Goal: Task Accomplishment & Management: Use online tool/utility

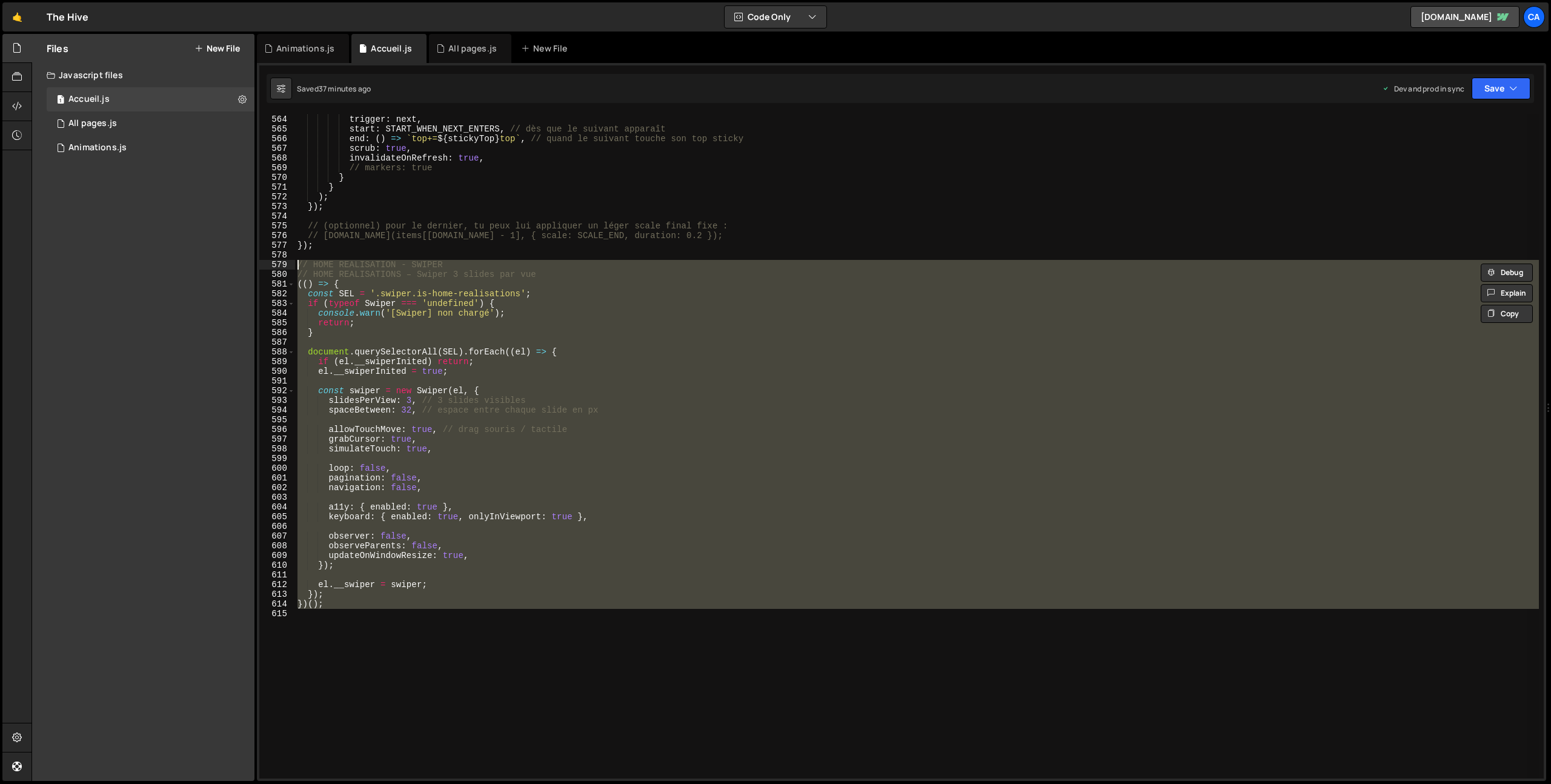
click at [362, 614] on div "scrollTrigger : { trigger : next , start : START_WHEN_NEXT_ENTERS , // dès que …" at bounding box center [917, 447] width 1244 height 665
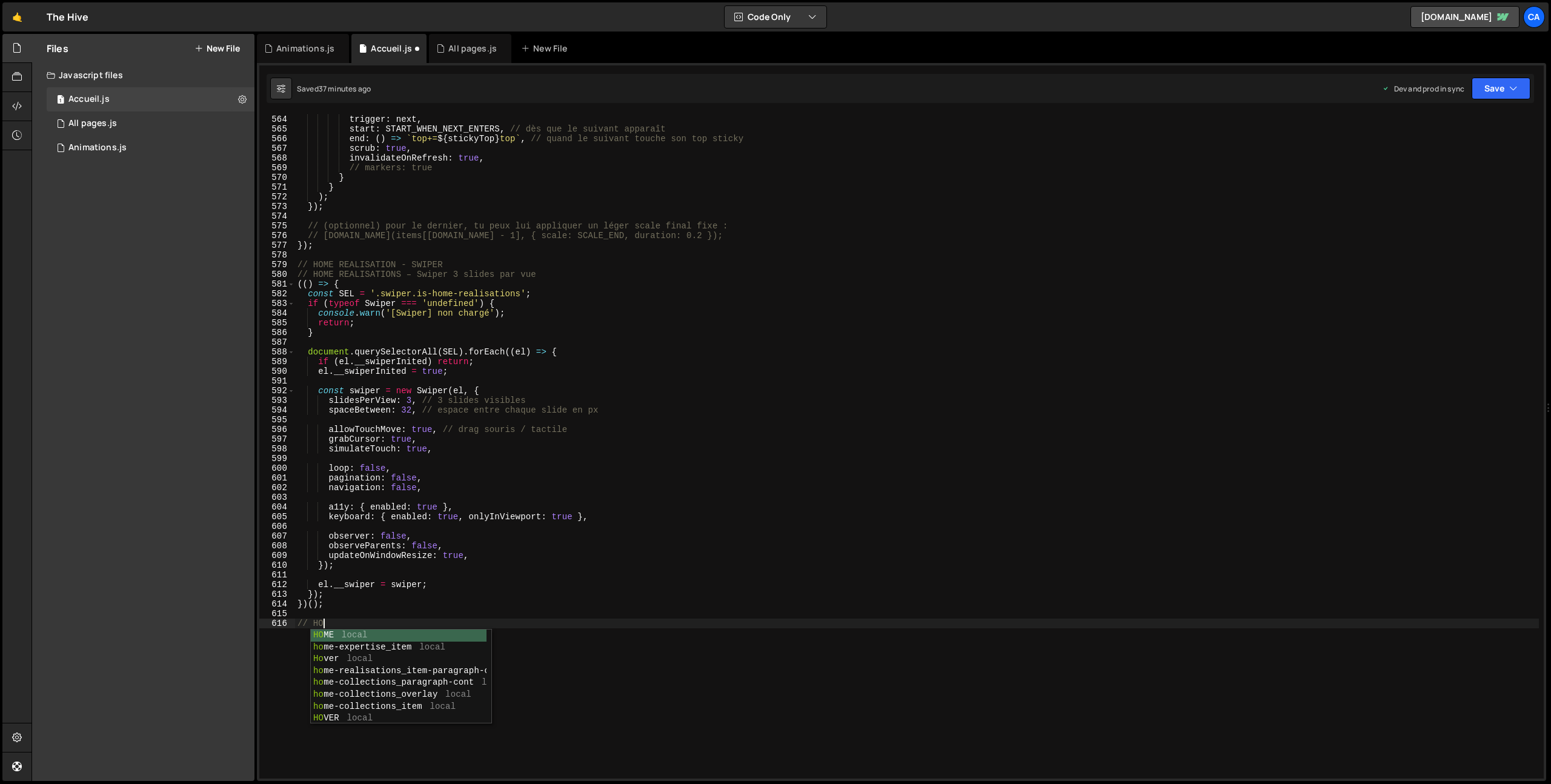
scroll to position [0, 1]
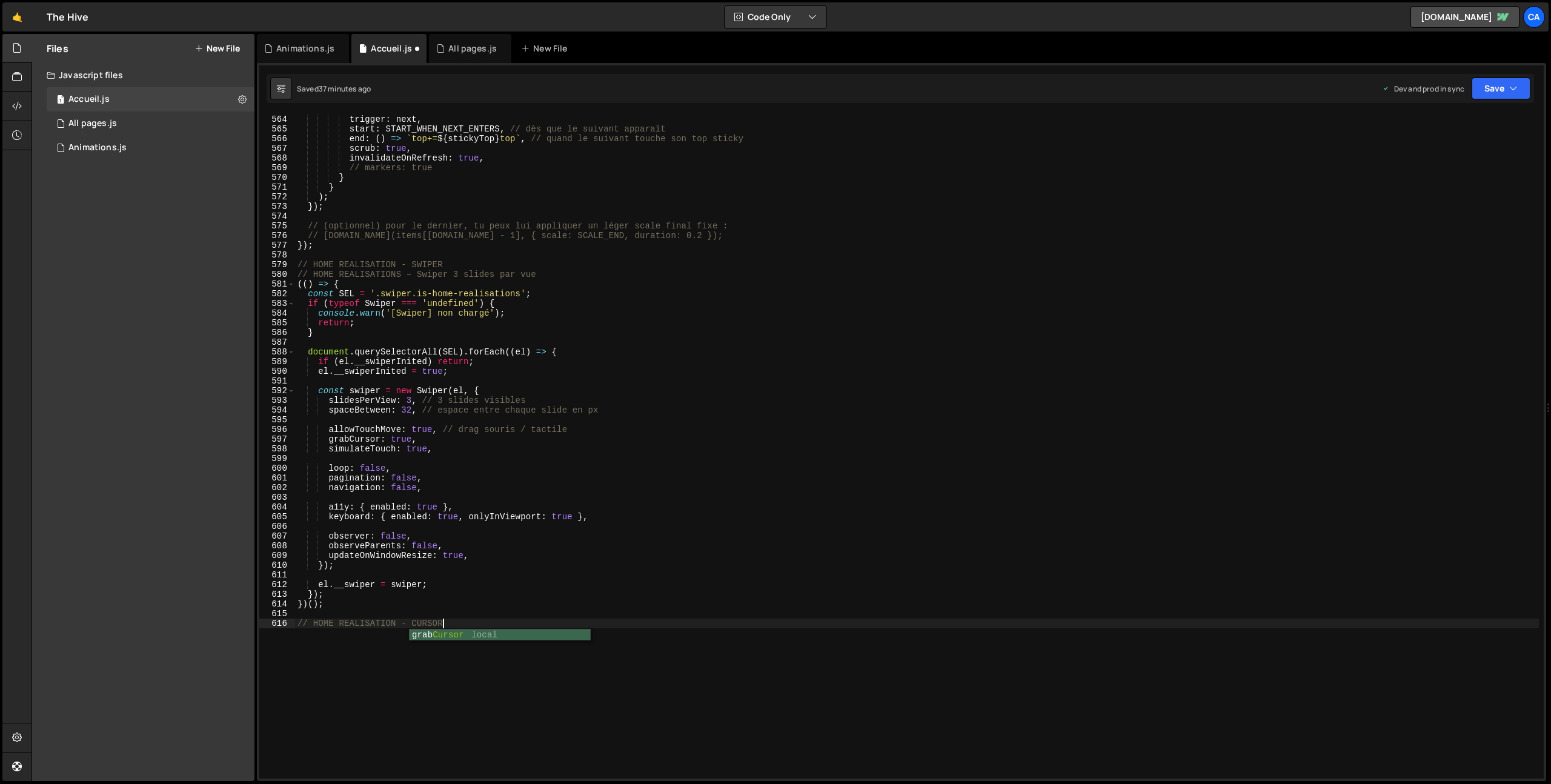
type textarea "// HOME REALISATION - CURSOR"
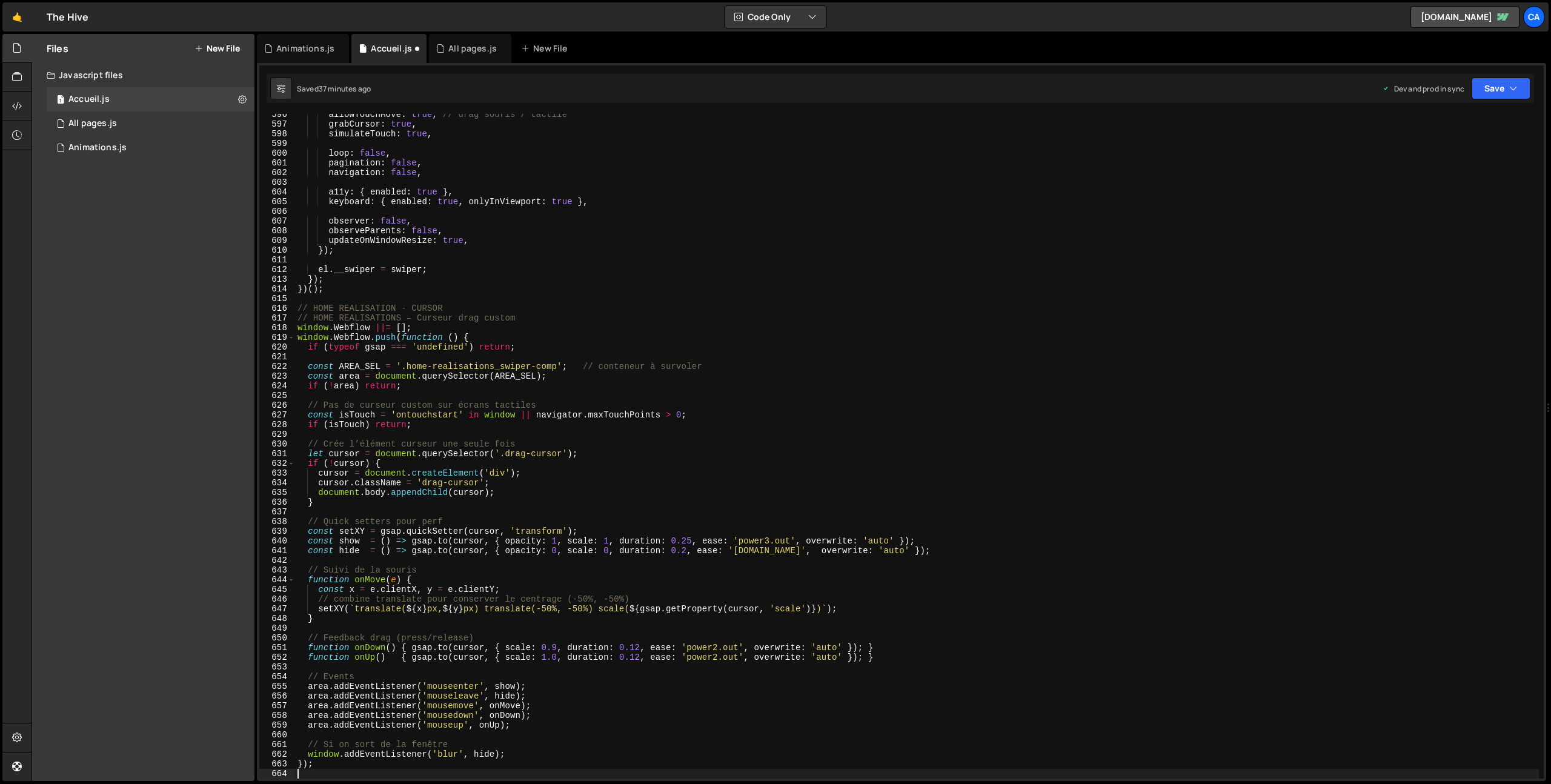
click at [519, 456] on div "allowTouchMove : true , // drag souris / tactile grabCursor : true , simulateTo…" at bounding box center [1028, 451] width 1467 height 684
drag, startPoint x: 519, startPoint y: 456, endPoint x: 541, endPoint y: 454, distance: 22.1
click at [541, 454] on div "allowTouchMove : true , // drag souris / tactile grabCursor : true , simulateTo…" at bounding box center [1028, 451] width 1467 height 684
paste textarea "home-realisations_cursor-cont"
click at [441, 480] on div "allowTouchMove : true , // drag souris / tactile grabCursor : true , simulateTo…" at bounding box center [1028, 451] width 1467 height 684
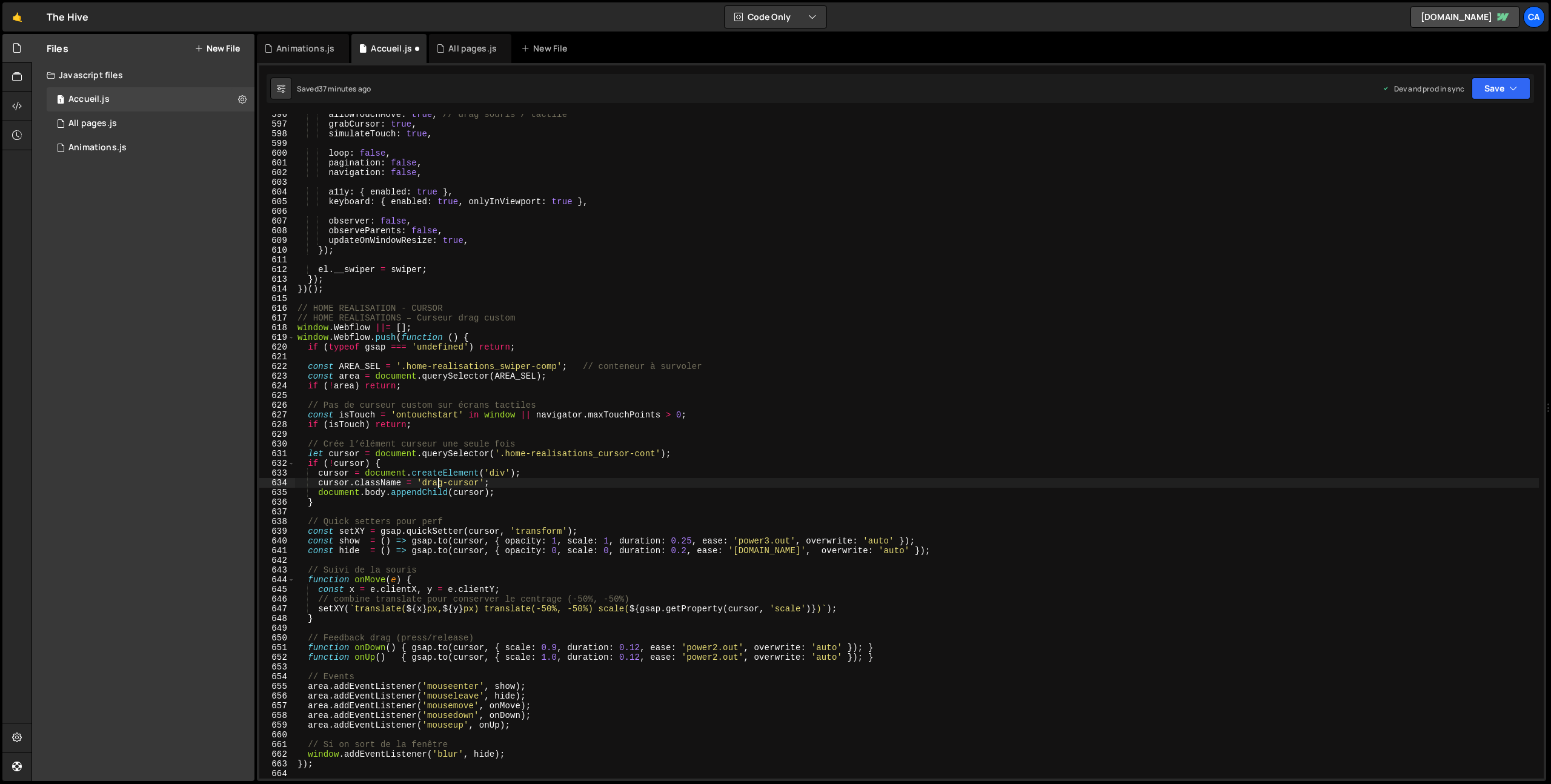
click at [435, 485] on div "allowTouchMove : true , // drag souris / tactile grabCursor : true , simulateTo…" at bounding box center [1028, 451] width 1467 height 684
click at [434, 482] on div "allowTouchMove : true , // drag souris / tactile grabCursor : true , simulateTo…" at bounding box center [1028, 451] width 1467 height 684
drag, startPoint x: 434, startPoint y: 482, endPoint x: 456, endPoint y: 482, distance: 22.0
click at [456, 482] on div "allowTouchMove : true , // drag souris / tactile grabCursor : true , simulateTo…" at bounding box center [1028, 451] width 1467 height 684
paste textarea "home-realisations_cursor-cont"
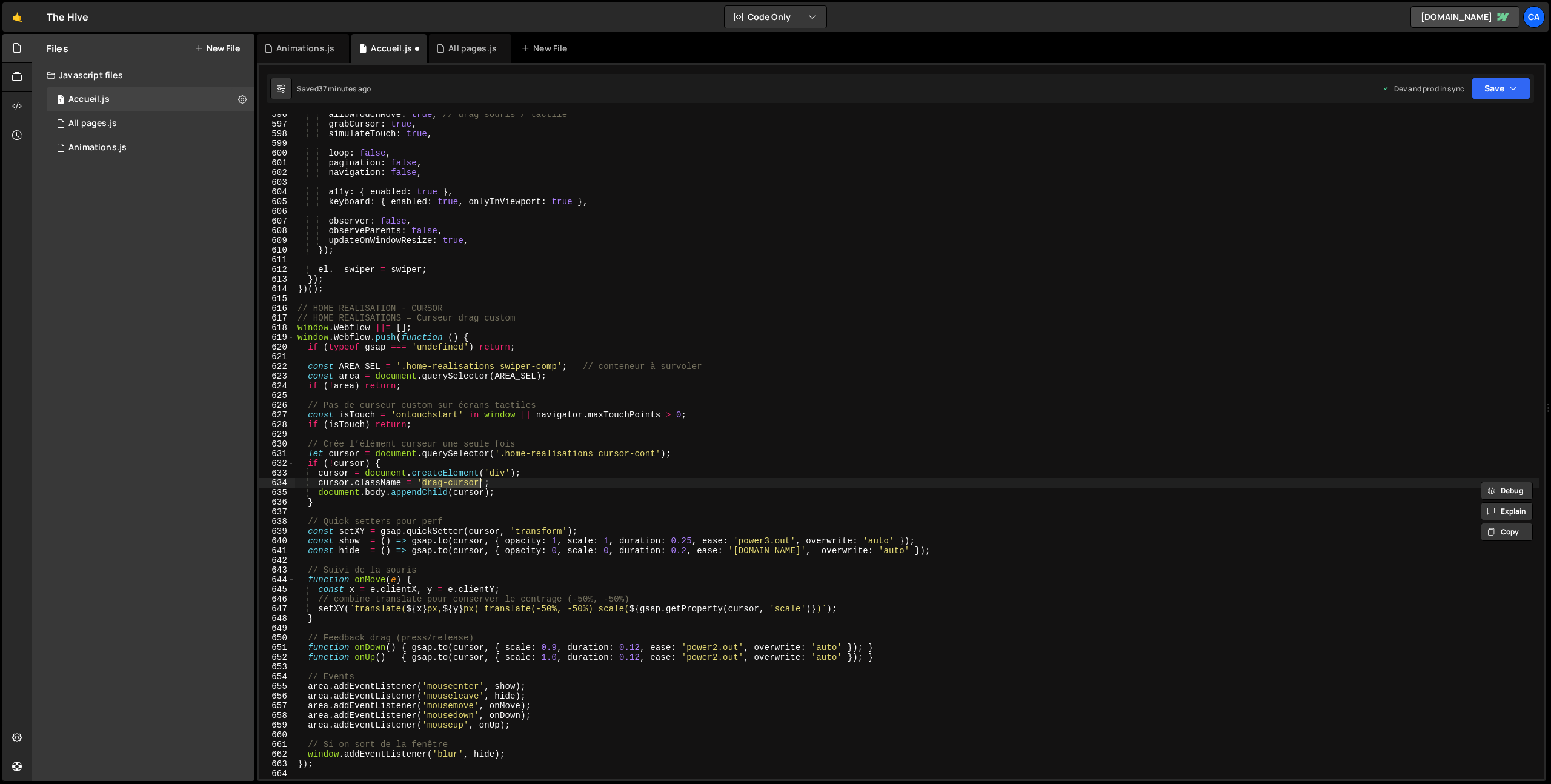
type textarea "cursor.className = 'home-realisations_cursor-cont';"
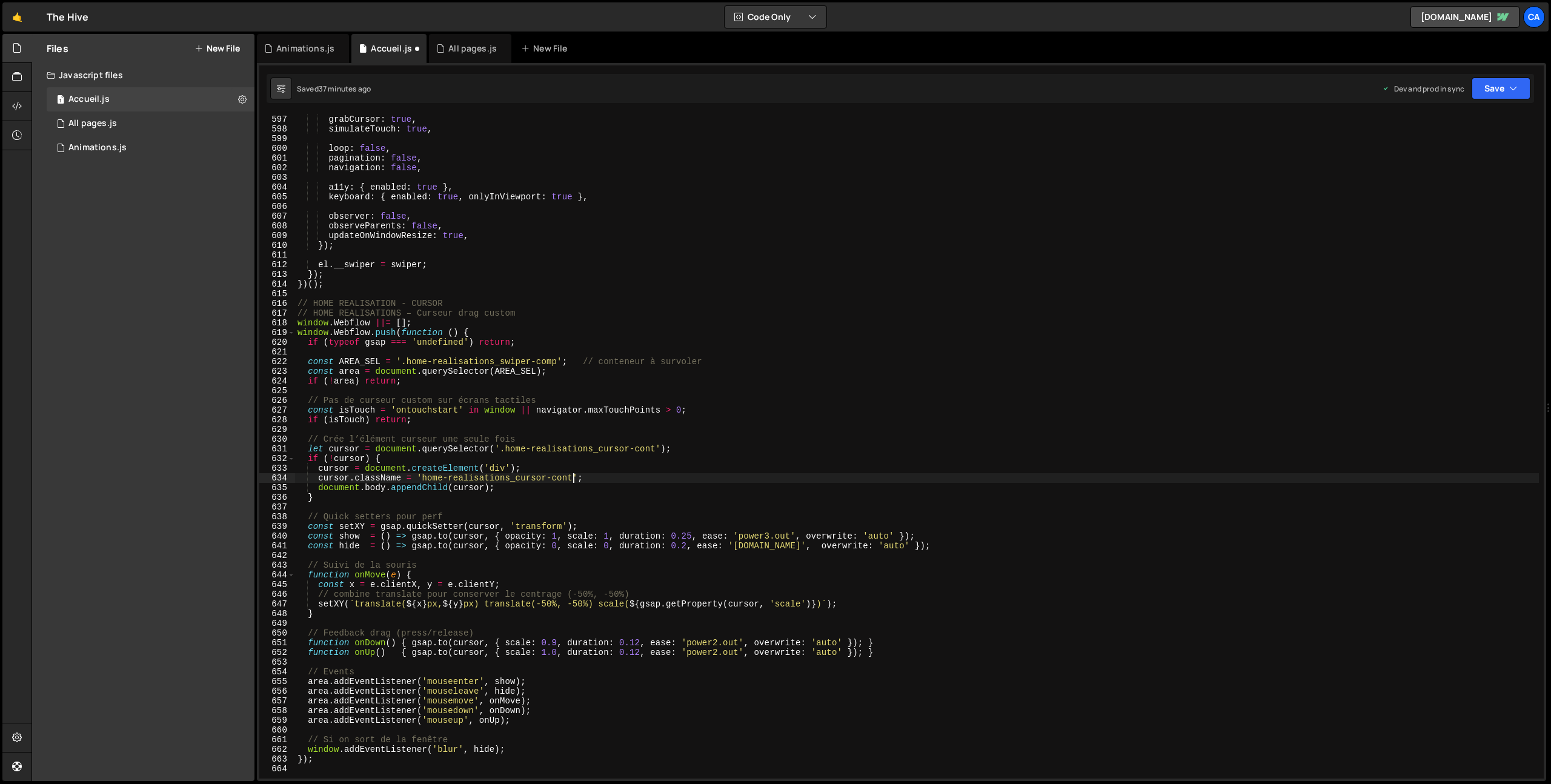
scroll to position [5808, 0]
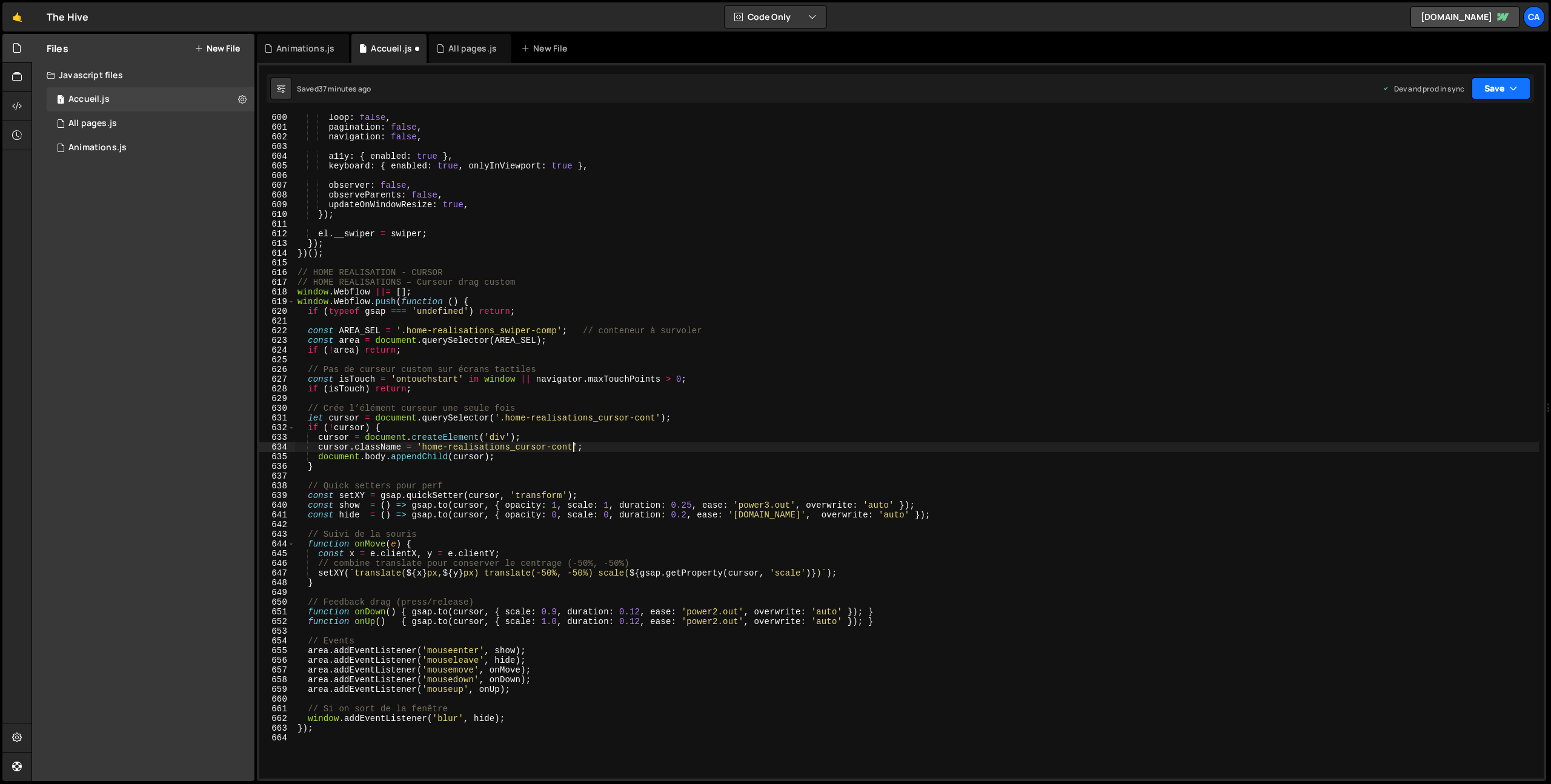
click at [1503, 92] on button "Save" at bounding box center [1501, 88] width 58 height 22
click at [1435, 166] on div "37 minutes ago" at bounding box center [1444, 170] width 51 height 10
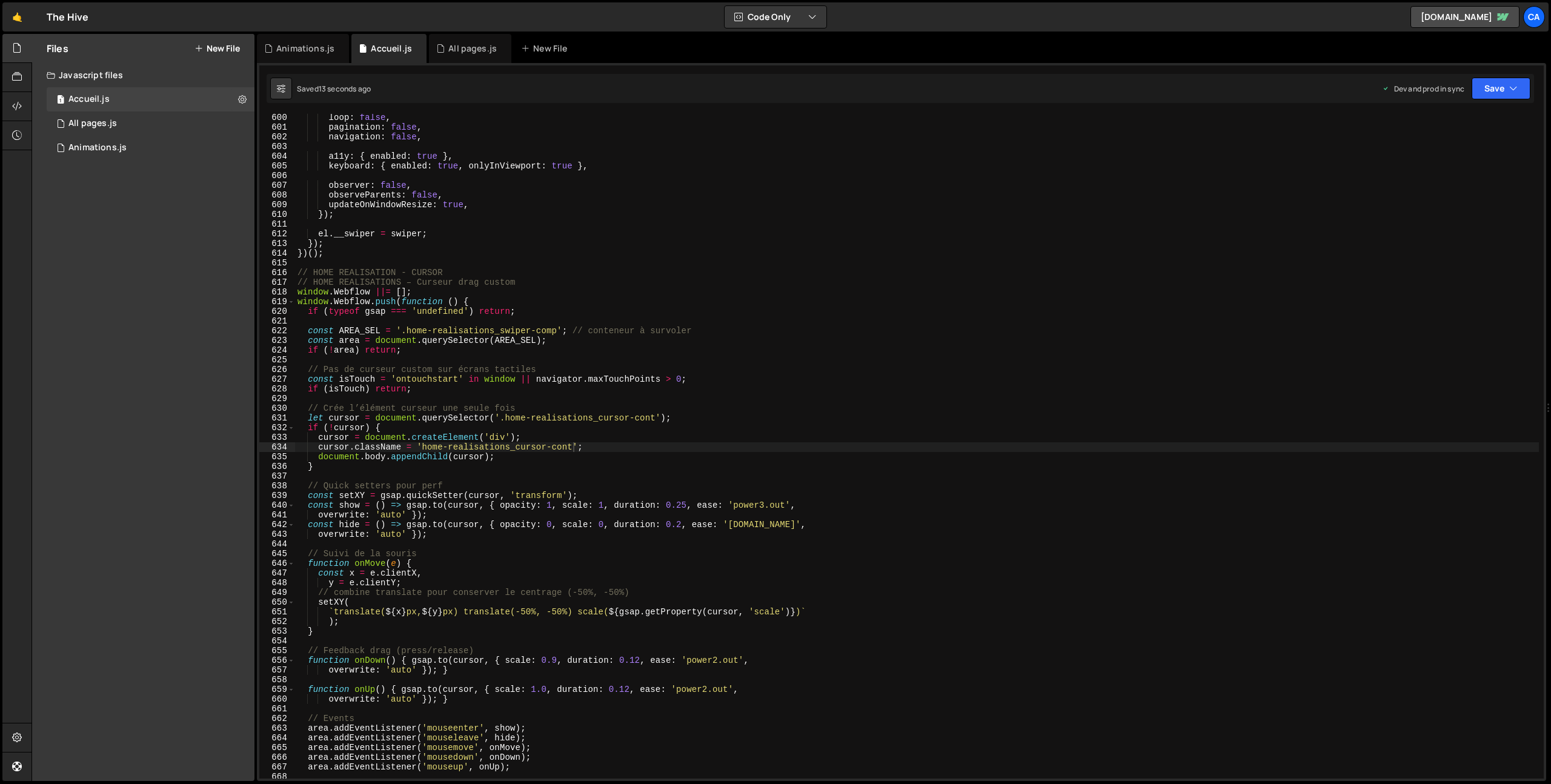
scroll to position [5880, 0]
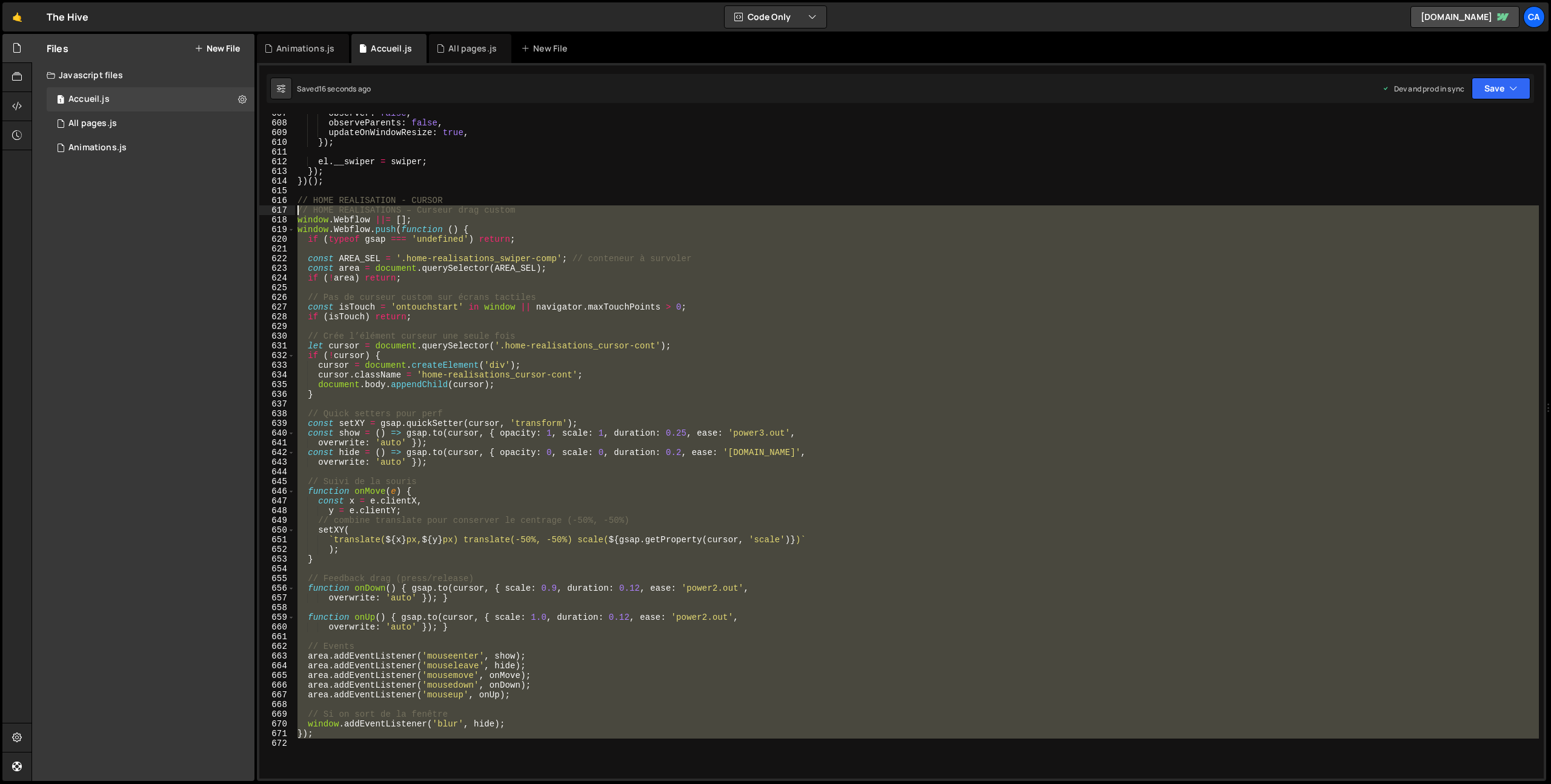
drag, startPoint x: 347, startPoint y: 735, endPoint x: 286, endPoint y: 211, distance: 527.5
click at [286, 211] on div "607 608 609 610 611 612 613 614 615 616 617 618 619 620 621 622 623 624 625 626…" at bounding box center [901, 447] width 1284 height 665
type textarea "// HOME REALISATIONS – Curseur drag custom window.Webflow ||= [];"
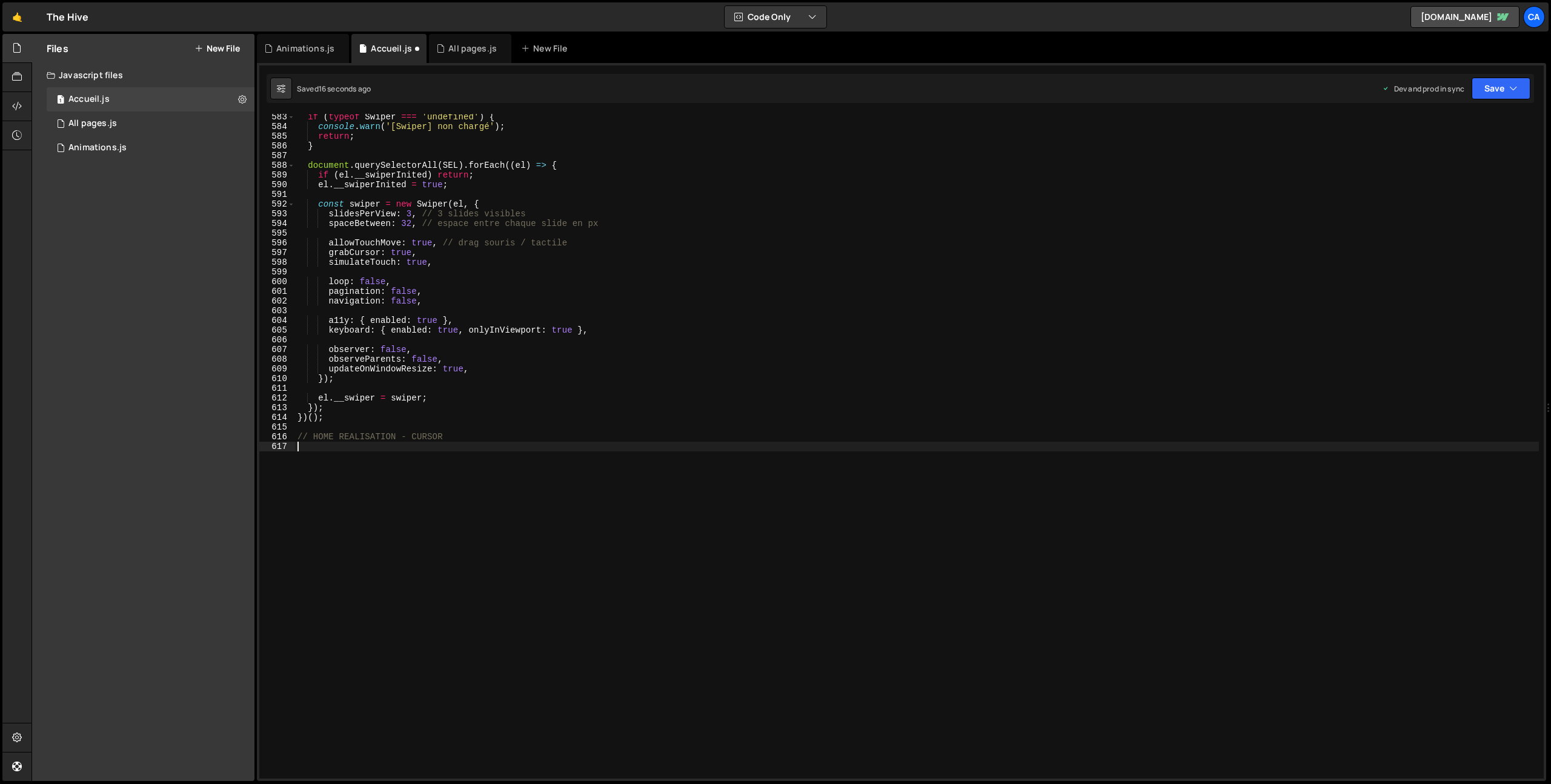
scroll to position [5644, 0]
click at [1488, 86] on button "Save" at bounding box center [1501, 88] width 58 height 22
click at [1420, 180] on button "Save to Production S Saved 16 seconds ago" at bounding box center [1461, 165] width 146 height 39
click at [326, 451] on div "if ( typeof Swiper === 'undefined' ) { console . warn ( '[Swiper] non chargé' )…" at bounding box center [1028, 454] width 1467 height 684
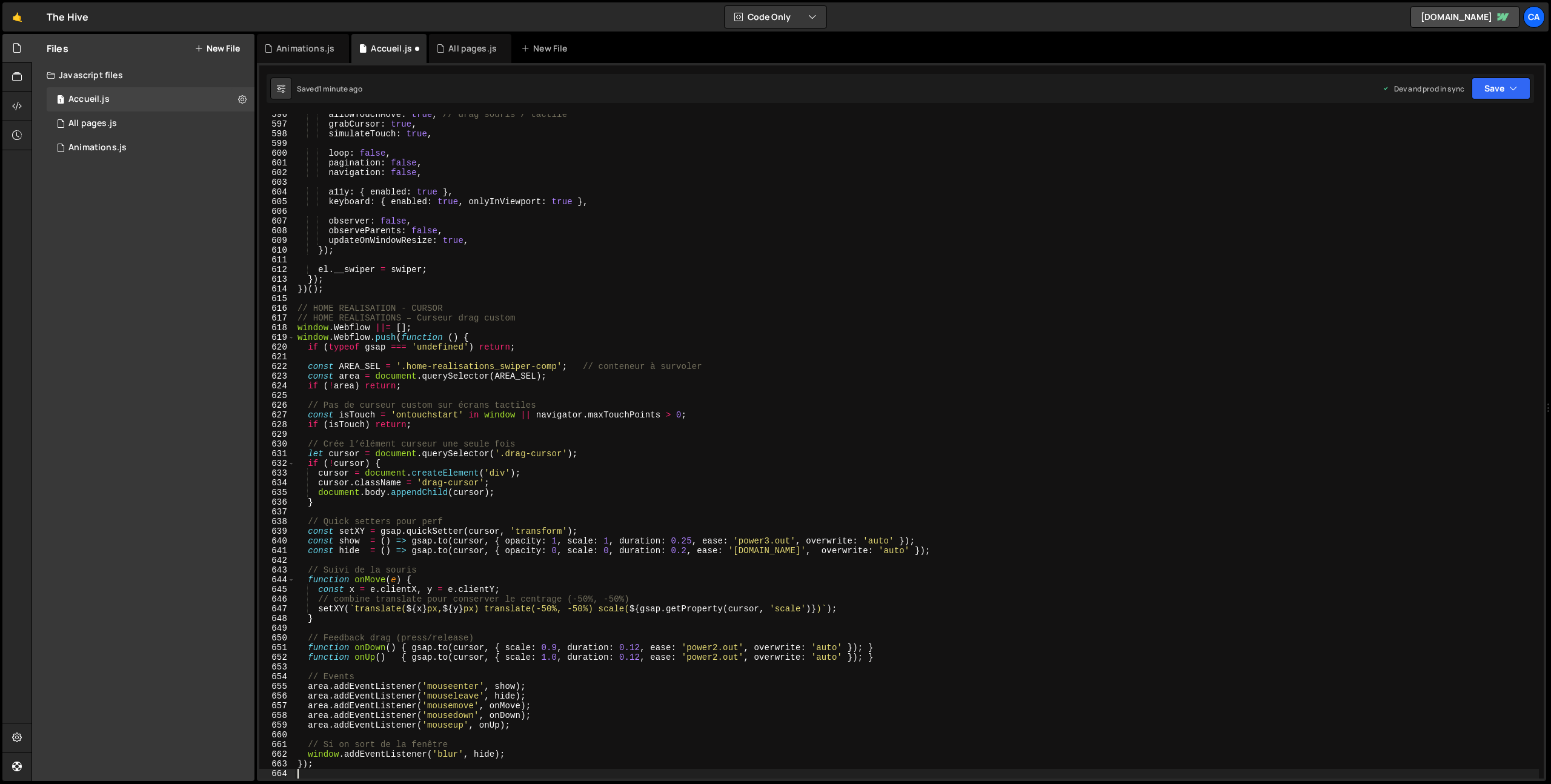
click at [515, 456] on div "allowTouchMove : true , // drag souris / tactile grabCursor : true , simulateTo…" at bounding box center [1028, 451] width 1467 height 684
drag, startPoint x: 515, startPoint y: 456, endPoint x: 542, endPoint y: 458, distance: 27.1
click at [542, 458] on div "allowTouchMove : true , // drag souris / tactile grabCursor : true , simulateTo…" at bounding box center [1028, 451] width 1467 height 684
paste textarea "home-realisations_cursor-cont"
click at [430, 483] on div "allowTouchMove : true , // drag souris / tactile grabCursor : true , simulateTo…" at bounding box center [1028, 451] width 1467 height 684
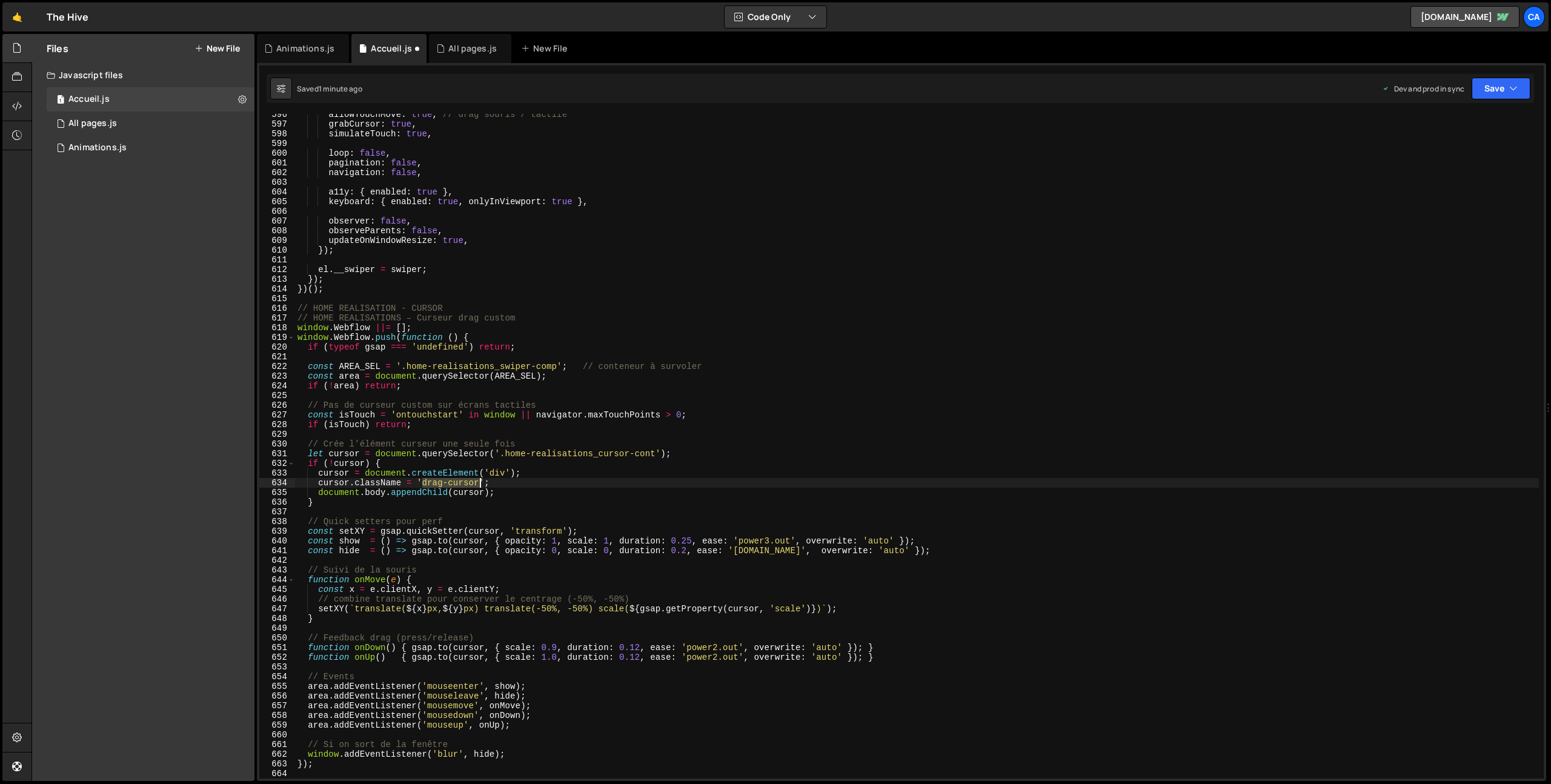
drag, startPoint x: 430, startPoint y: 483, endPoint x: 477, endPoint y: 485, distance: 47.0
click at [477, 485] on div "allowTouchMove : true , // drag souris / tactile grabCursor : true , simulateTo…" at bounding box center [1028, 451] width 1467 height 684
paste textarea "home-realisations_cursor-cont"
type textarea "cursor.className = 'home-realisations_cursor-cont';"
click at [1499, 92] on button "Save" at bounding box center [1501, 88] width 58 height 22
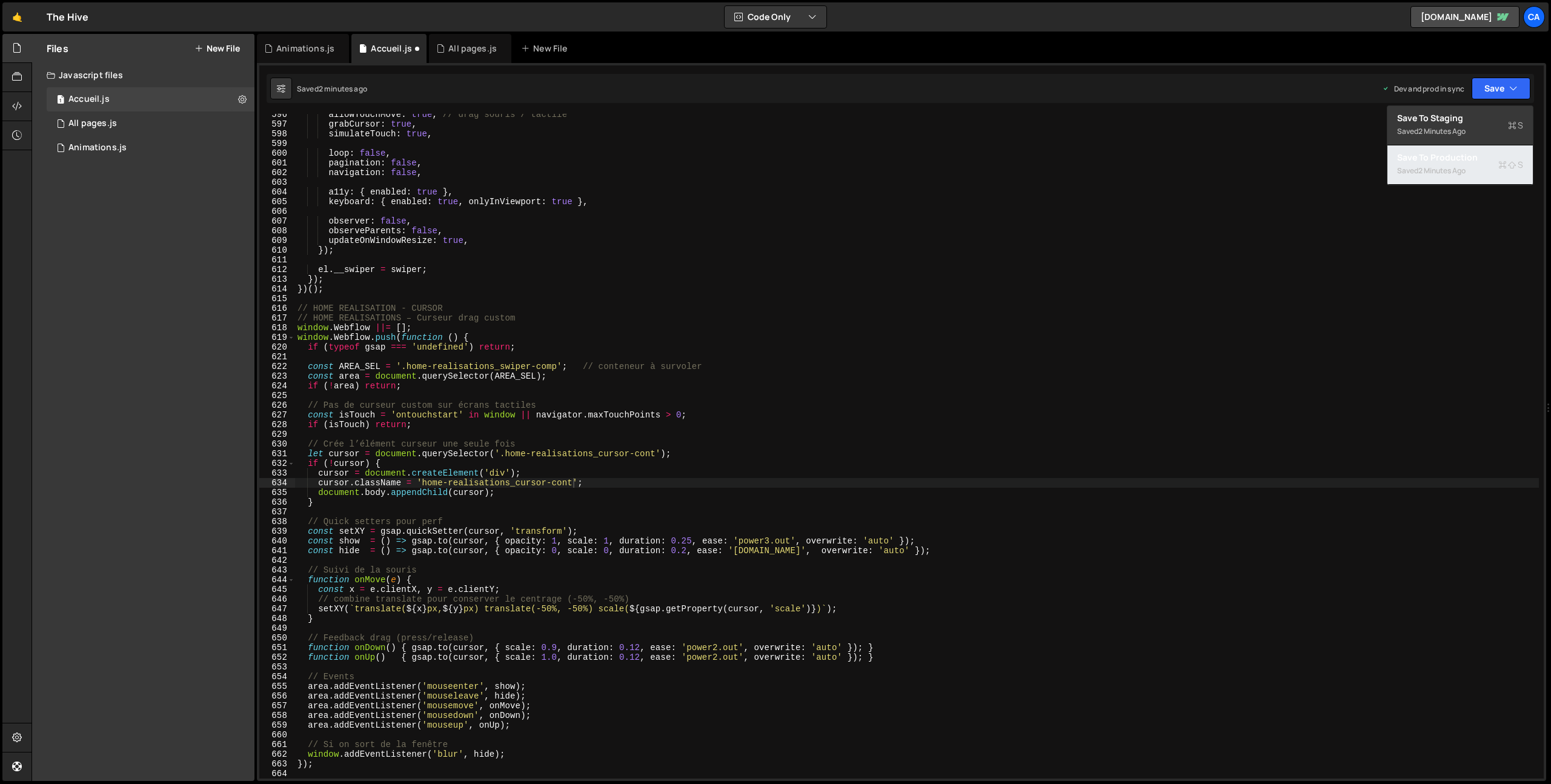
click at [1466, 173] on div "2 minutes ago" at bounding box center [1442, 170] width 48 height 10
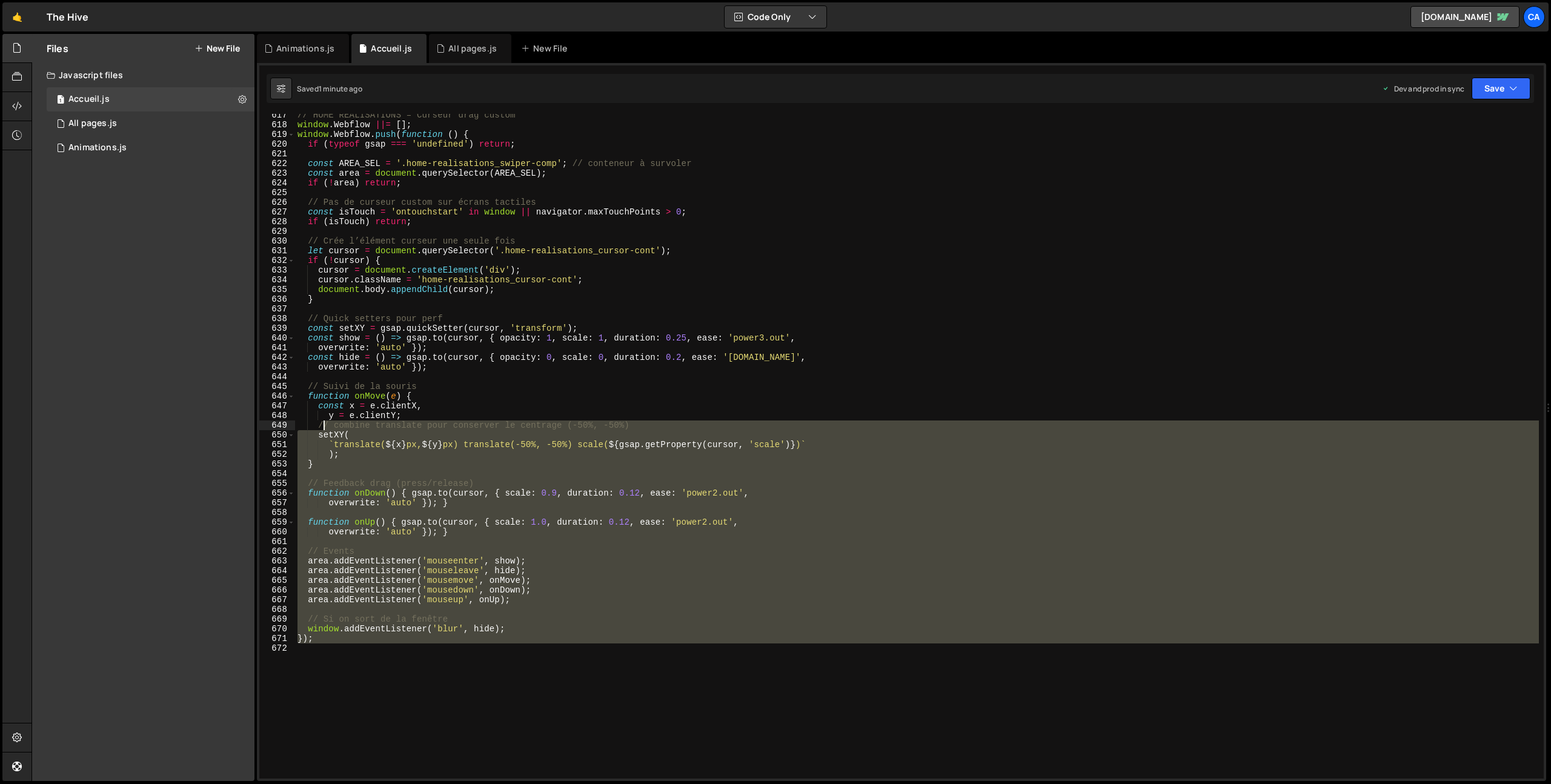
scroll to position [5884, 0]
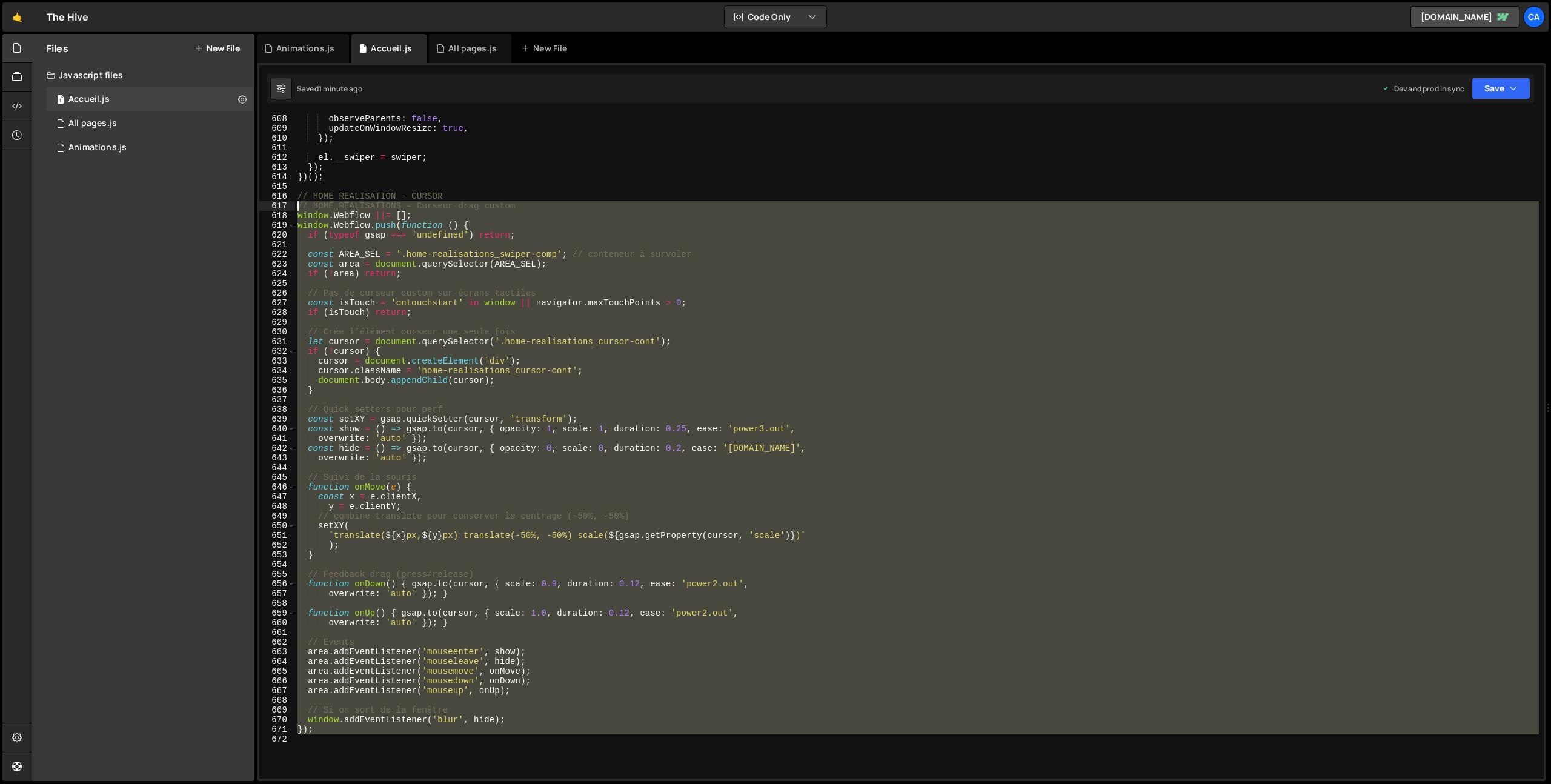
drag, startPoint x: 331, startPoint y: 500, endPoint x: 287, endPoint y: 206, distance: 297.3
click at [287, 206] on div "608 609 610 611 612 613 614 615 616 617 618 619 620 621 622 623 624 625 626 627…" at bounding box center [901, 447] width 1284 height 665
type textarea "// HOME REALISATIONS – Curseur drag custom window.Webflow ||= [];"
paste textarea
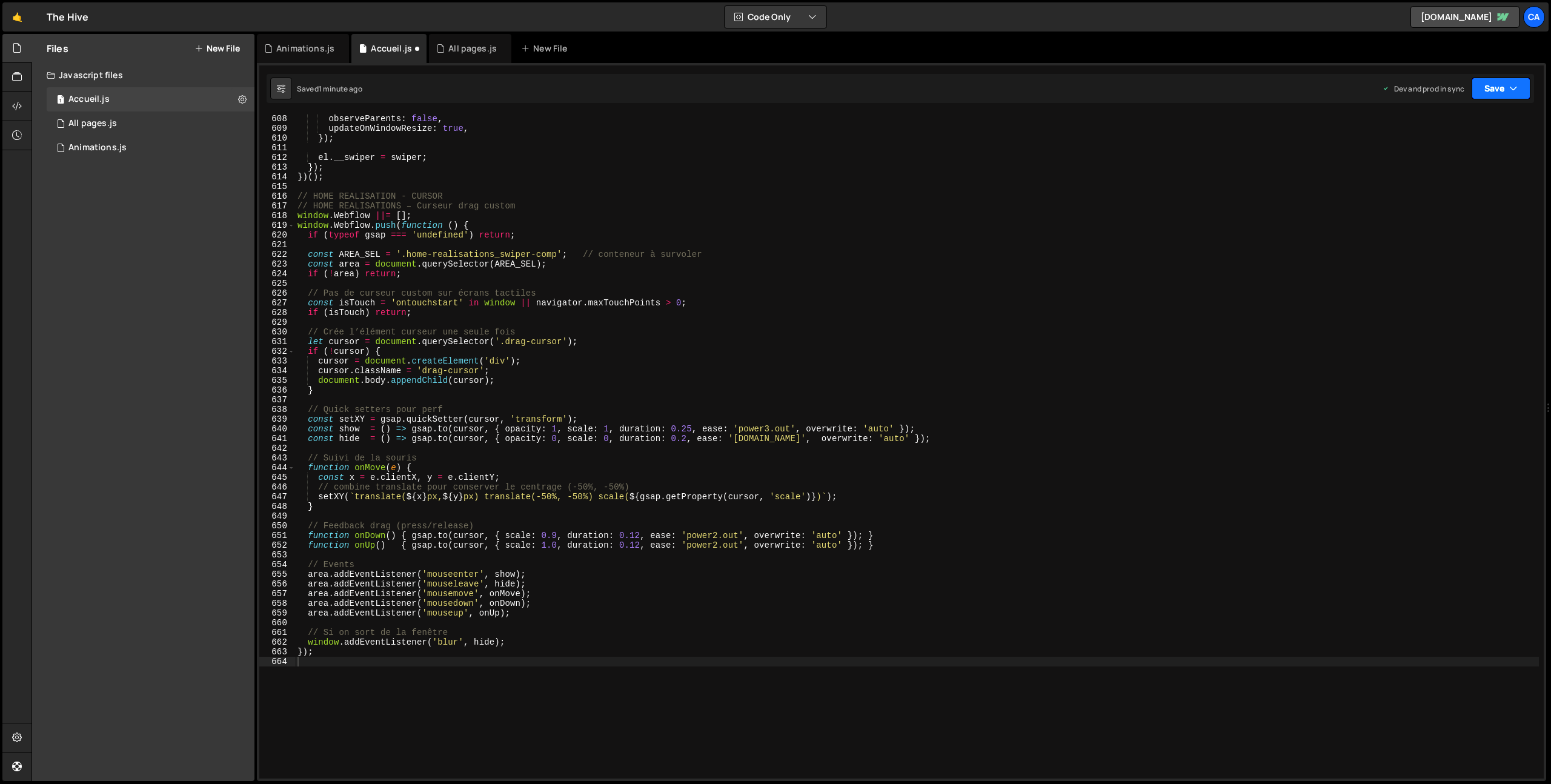
drag, startPoint x: 1503, startPoint y: 87, endPoint x: 1484, endPoint y: 128, distance: 45.2
click at [1503, 86] on button "Save" at bounding box center [1501, 88] width 58 height 22
click at [1411, 171] on div "Saved 1 minute ago" at bounding box center [1460, 171] width 126 height 14
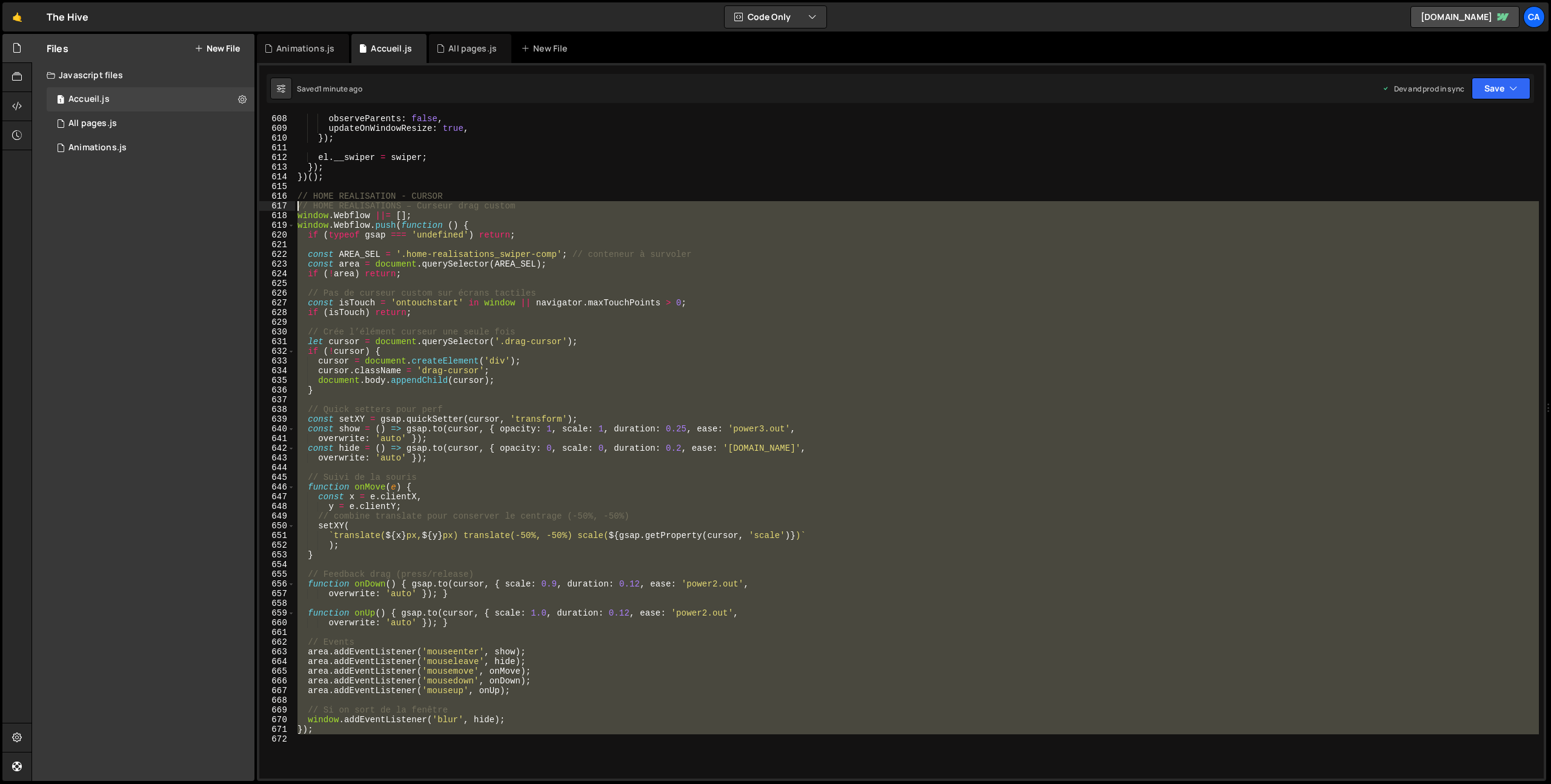
drag, startPoint x: 303, startPoint y: 739, endPoint x: 259, endPoint y: 209, distance: 531.8
click at [259, 209] on div "608 609 610 611 612 613 614 615 616 617 618 619 620 621 622 623 624 625 626 627…" at bounding box center [901, 447] width 1284 height 665
type textarea "// HOME REALISATIONS – Curseur drag custom window.Webflow ||= [];"
paste textarea
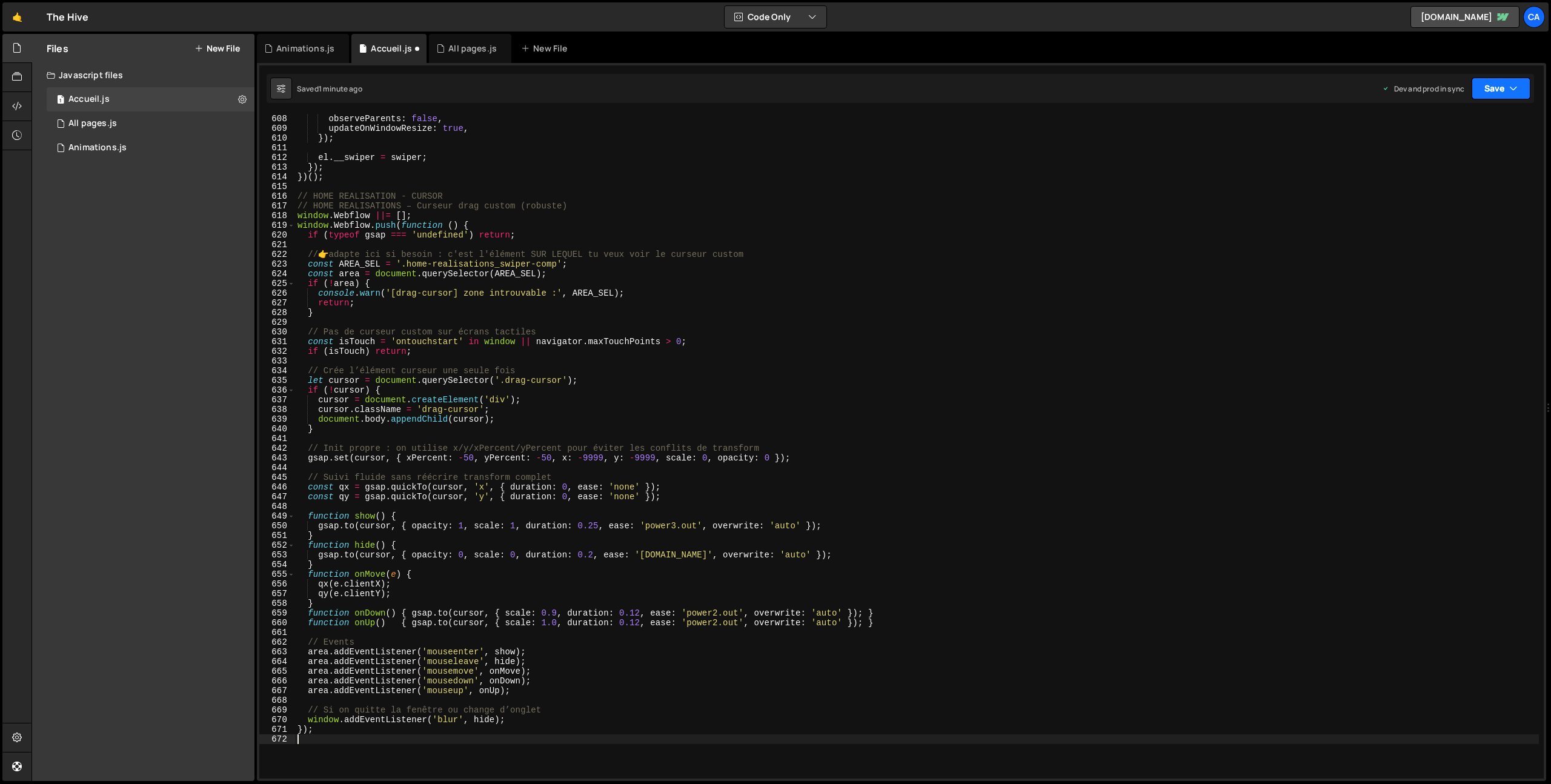
click at [1517, 95] on button "Save" at bounding box center [1501, 88] width 58 height 22
click at [1444, 169] on div "1 minute ago" at bounding box center [1439, 170] width 42 height 10
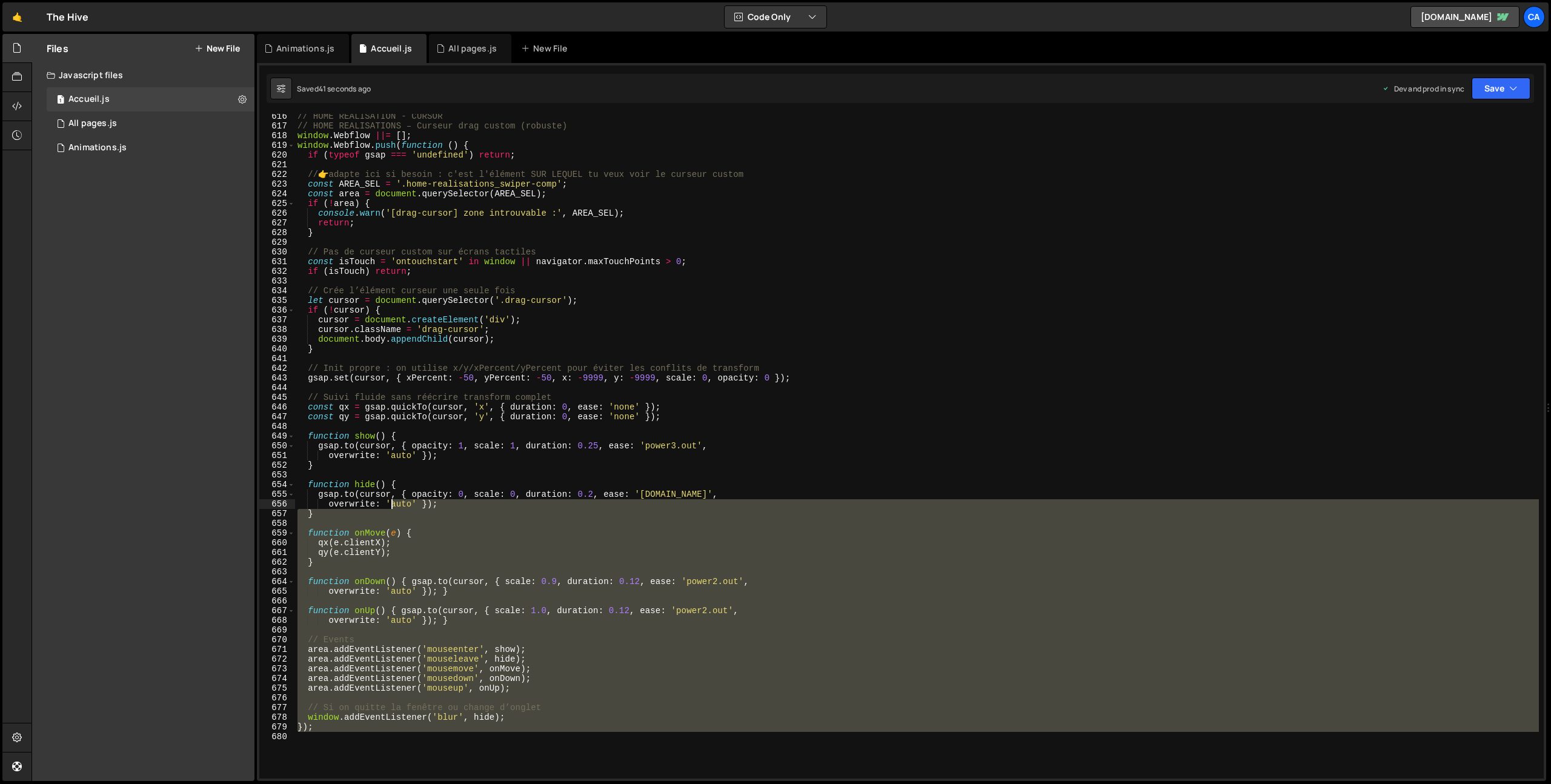
scroll to position [5797, 0]
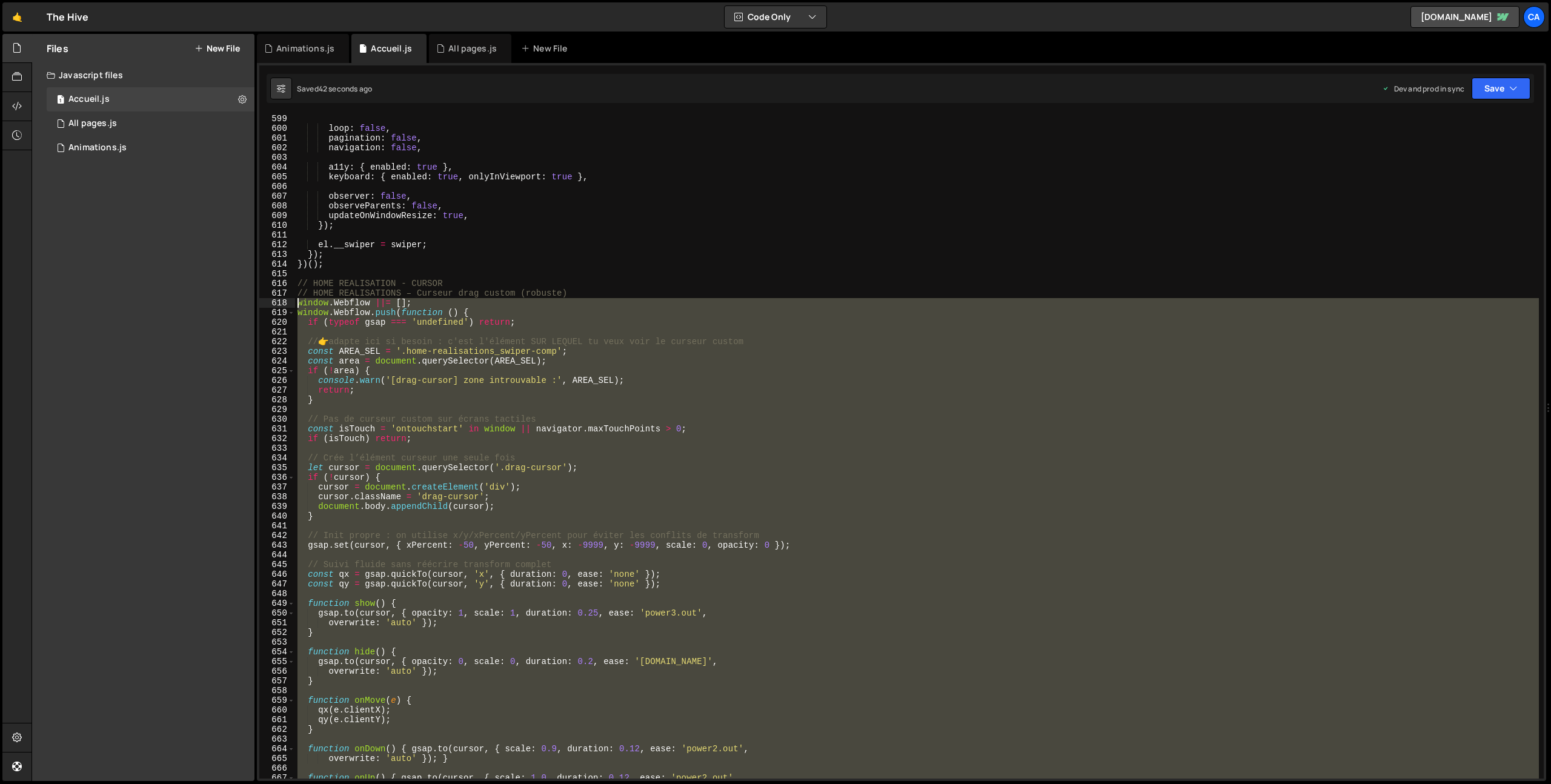
drag, startPoint x: 324, startPoint y: 743, endPoint x: 279, endPoint y: 305, distance: 440.3
click at [279, 305] on div "599 600 601 602 603 604 605 606 607 608 609 610 611 612 613 614 615 616 617 618…" at bounding box center [901, 447] width 1284 height 665
type textarea "window.Webflow ||= []; window.Webflow.push(function () {"
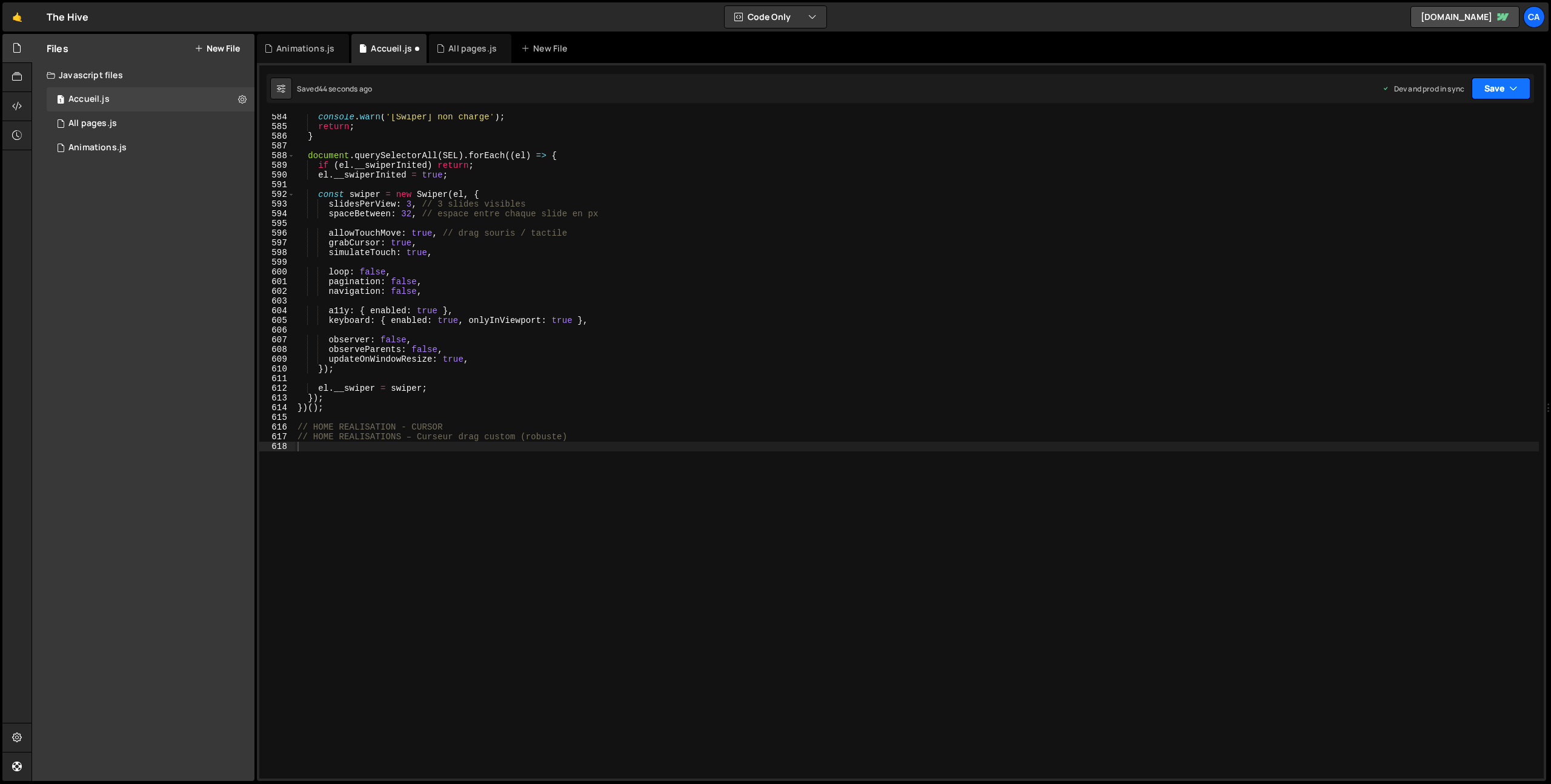
click at [1477, 87] on button "Save" at bounding box center [1501, 88] width 58 height 22
drag, startPoint x: 1442, startPoint y: 167, endPoint x: 1231, endPoint y: 126, distance: 214.9
click at [1442, 167] on div "42 seconds ago" at bounding box center [1445, 170] width 54 height 10
click at [324, 449] on div "console . warn ( '[Swiper] non chargé' ) ; return ; } document . querySelectorA…" at bounding box center [1028, 454] width 1467 height 684
click at [314, 447] on div "console . warn ( '[Swiper] non chargé' ) ; return ; } document . querySelectorA…" at bounding box center [1028, 454] width 1467 height 684
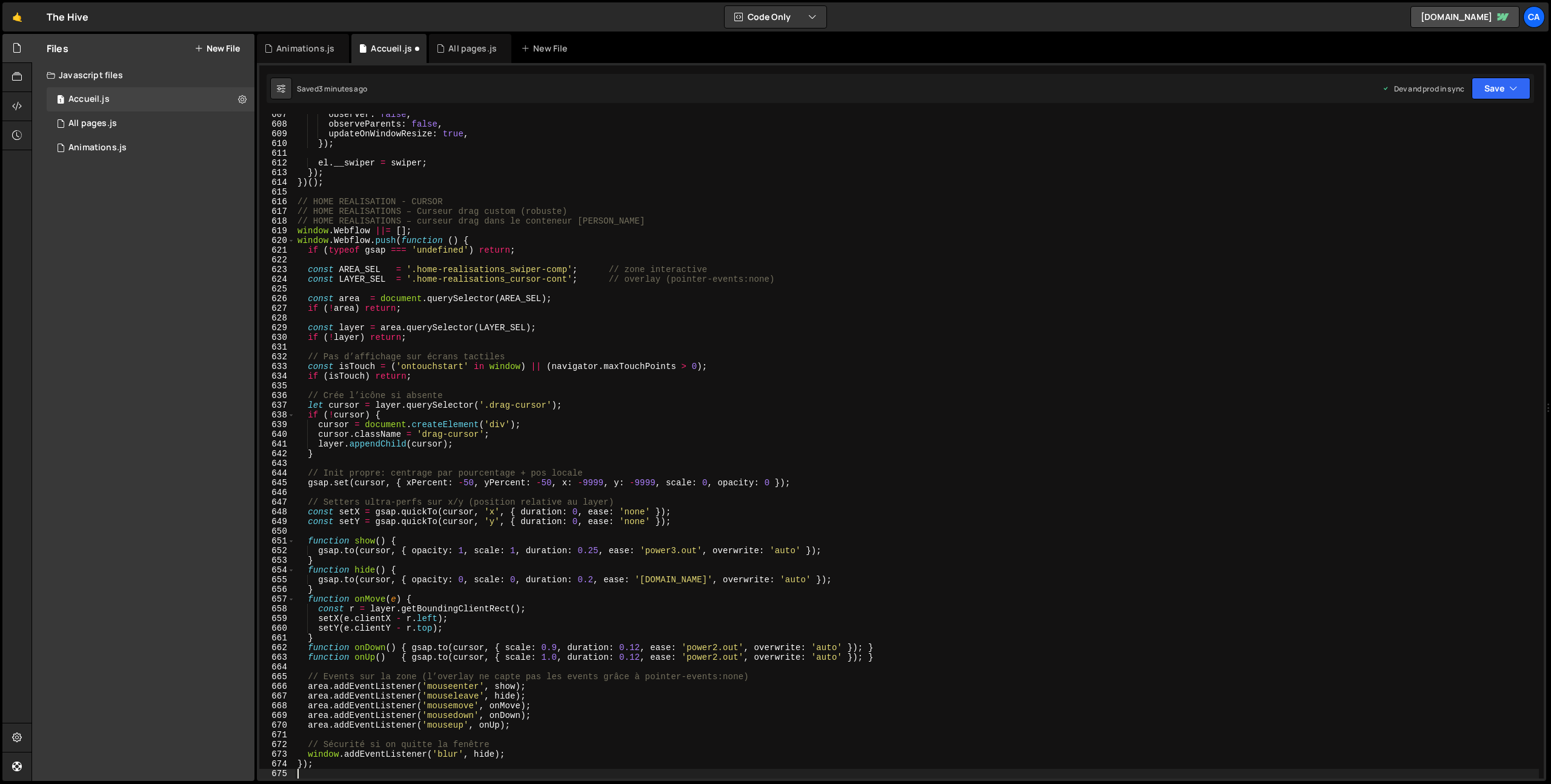
scroll to position [5879, 0]
click at [1498, 97] on button "Save" at bounding box center [1501, 88] width 58 height 22
click at [1433, 158] on div "Save to Production S" at bounding box center [1460, 158] width 126 height 12
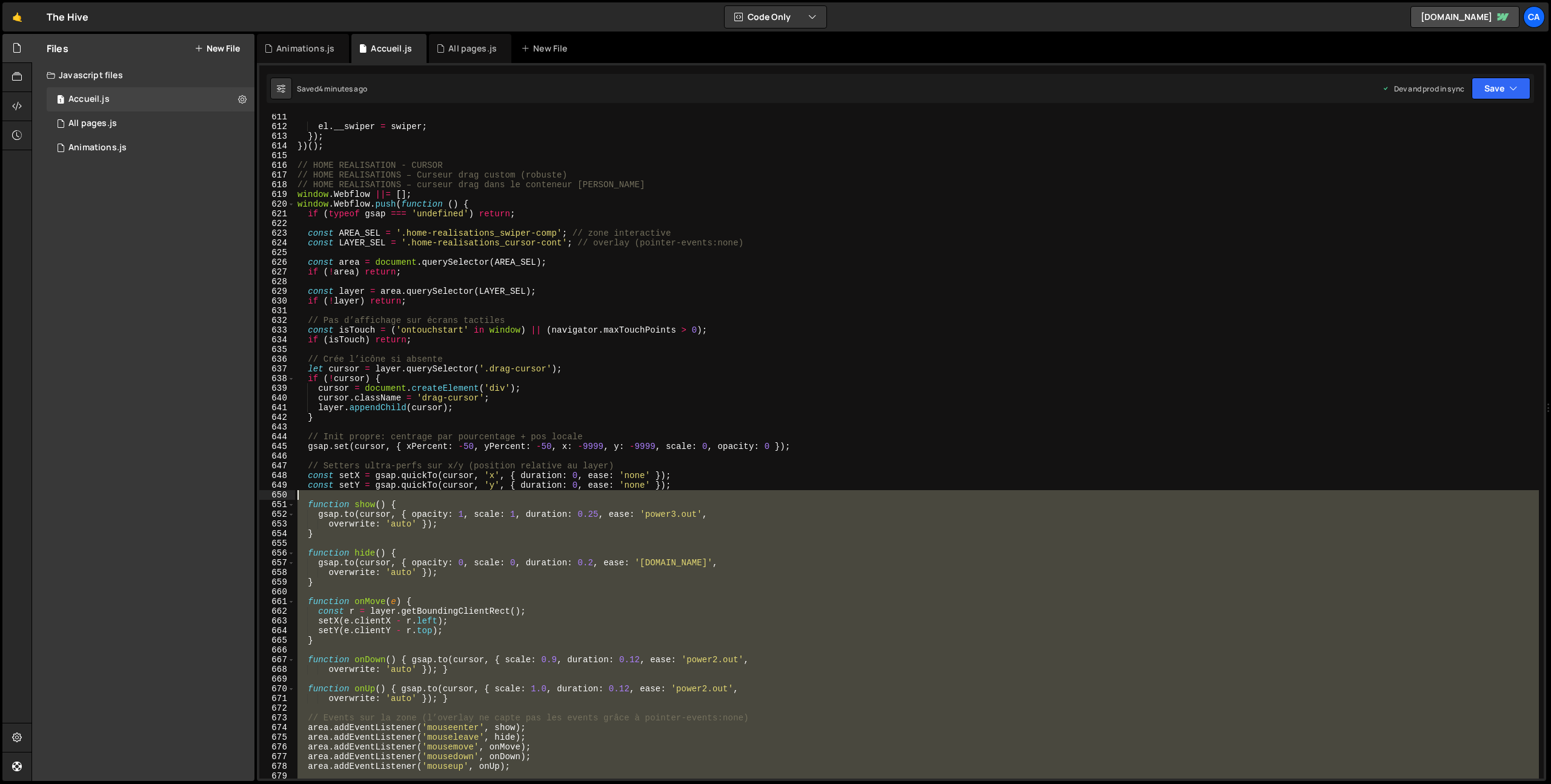
scroll to position [5821, 0]
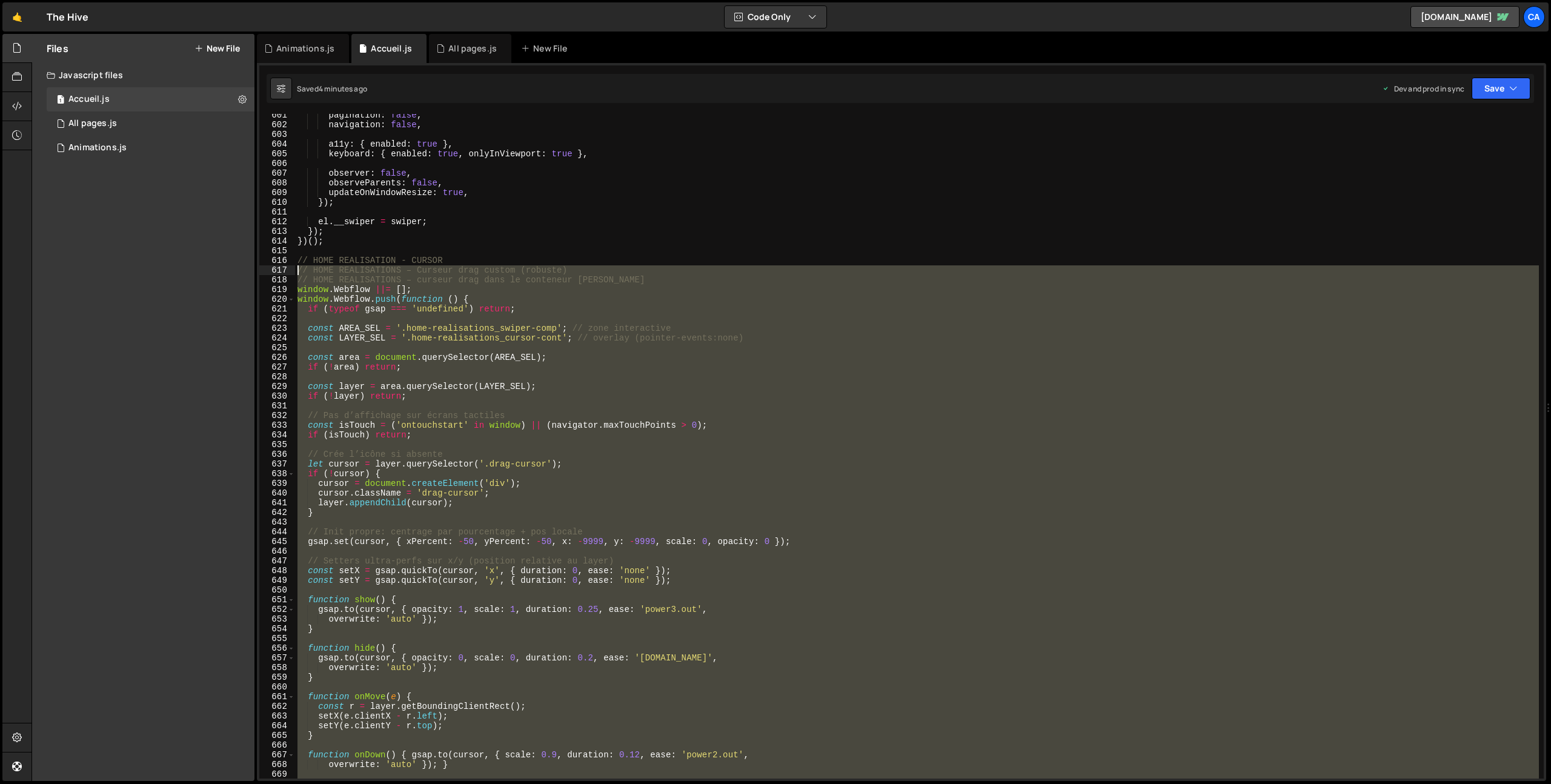
drag, startPoint x: 354, startPoint y: 536, endPoint x: 266, endPoint y: 268, distance: 282.1
click at [266, 268] on div "601 602 603 604 605 606 607 608 609 610 611 612 613 614 615 616 617 618 619 620…" at bounding box center [901, 447] width 1284 height 665
type textarea "// HOME REALISATIONS – Curseur drag custom (robuste) // HOME REALISATIONS – cur…"
paste textarea
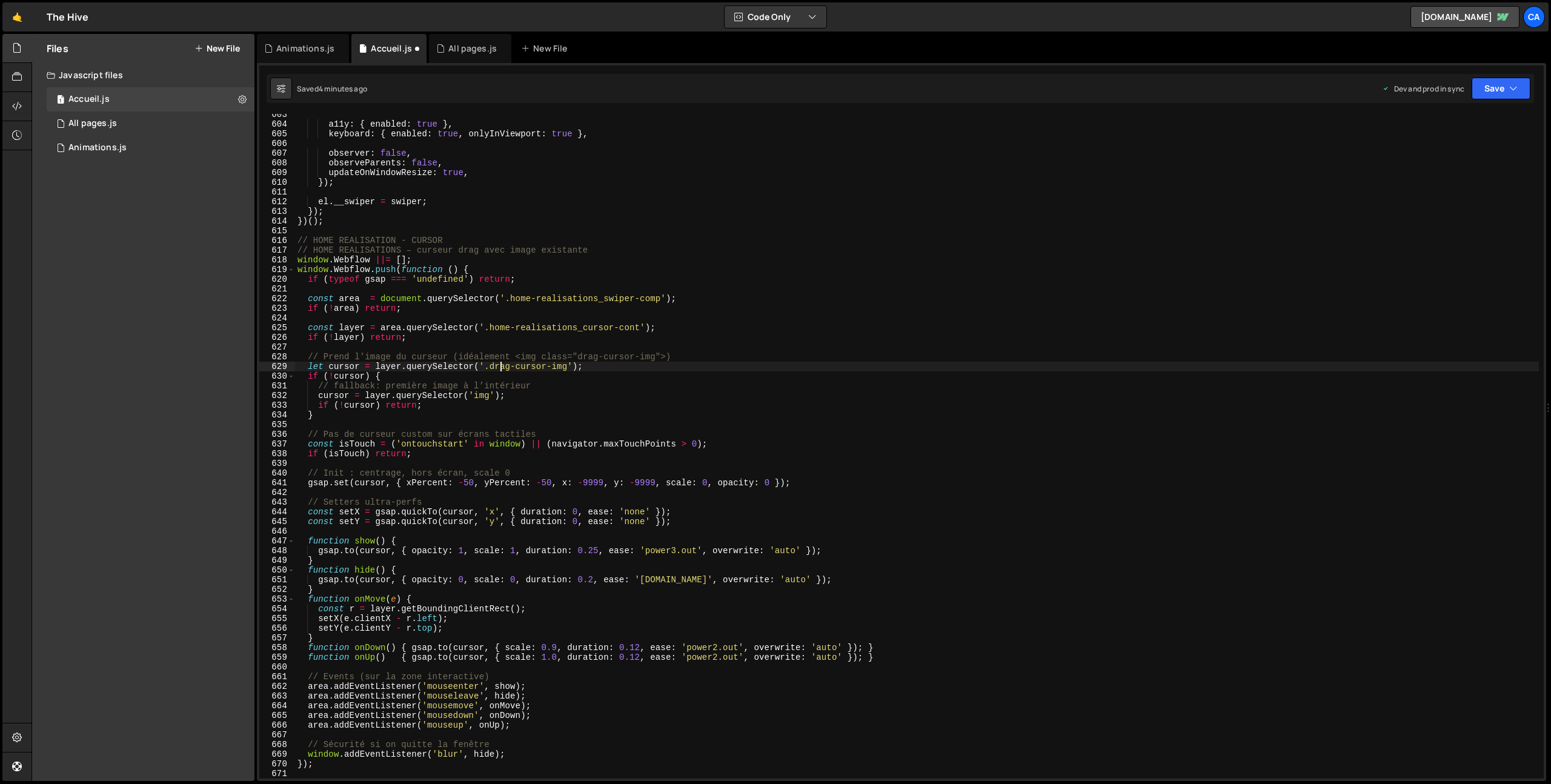
click at [498, 369] on div "a11y : { enabled : true } , keyboard : { enabled : true , onlyInViewport : true…" at bounding box center [1028, 451] width 1467 height 684
drag, startPoint x: 498, startPoint y: 369, endPoint x: 557, endPoint y: 369, distance: 59.0
click at [557, 369] on div "a11y : { enabled : true } , keyboard : { enabled : true , onlyInViewport : true…" at bounding box center [1028, 451] width 1467 height 684
paste textarea "home-realisations_"
type textarea "let cursor = layer.querySelector('.home-realisations_cursor-img');"
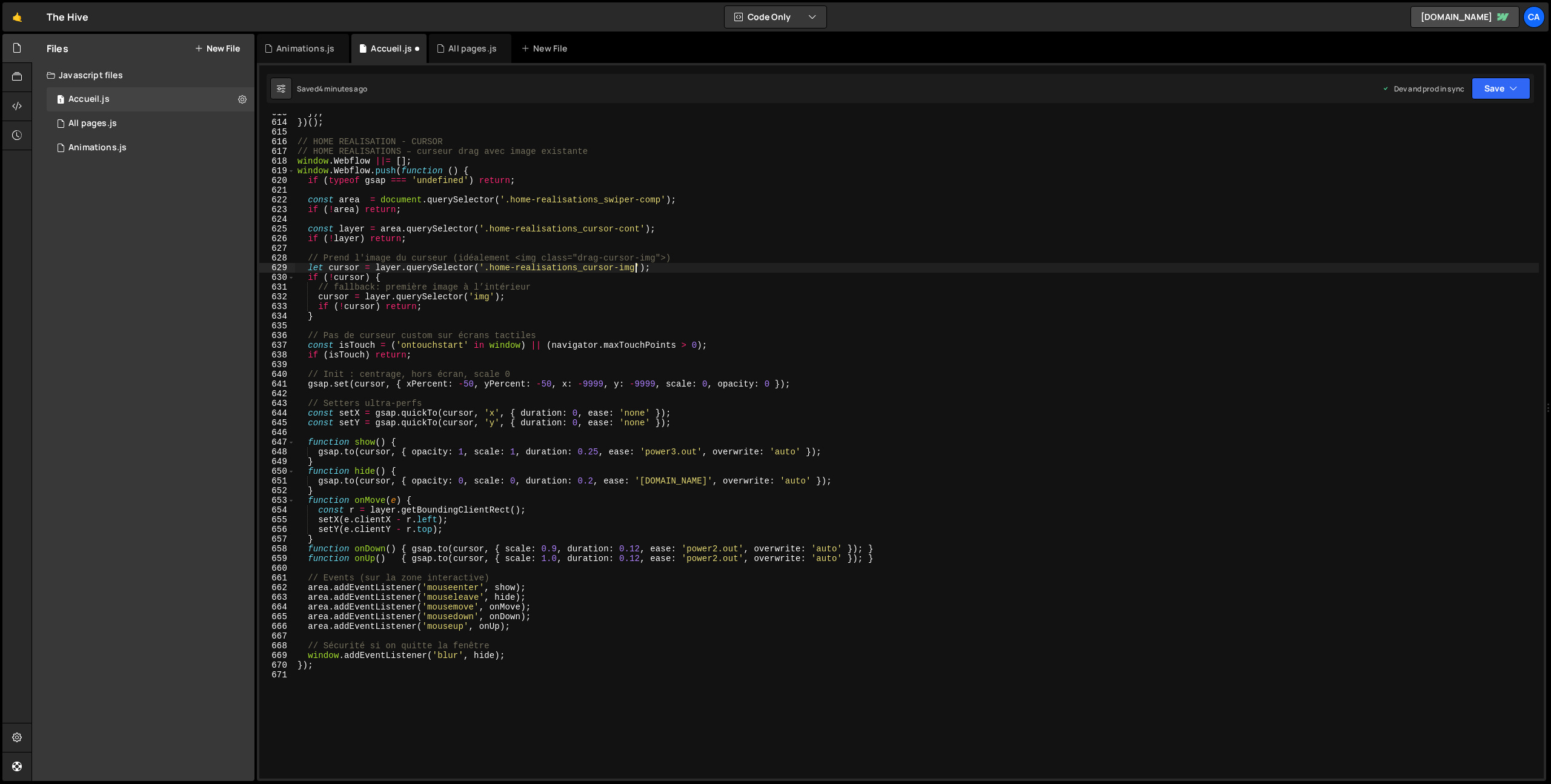
scroll to position [5939, 0]
click at [1488, 97] on button "Save" at bounding box center [1501, 88] width 58 height 22
click at [1467, 177] on div "Saved 4 minutes ago" at bounding box center [1460, 171] width 126 height 14
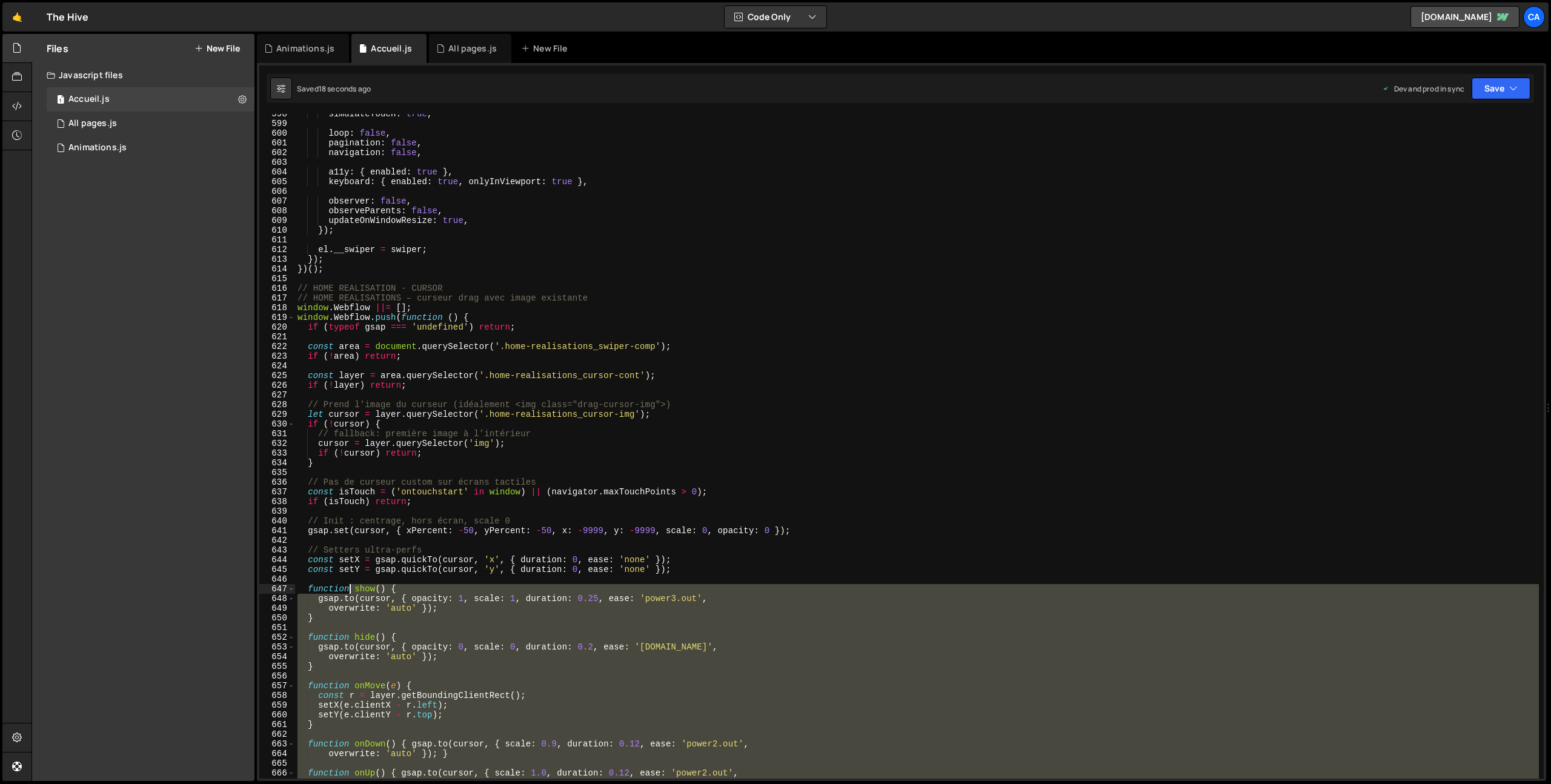
scroll to position [5770, 0]
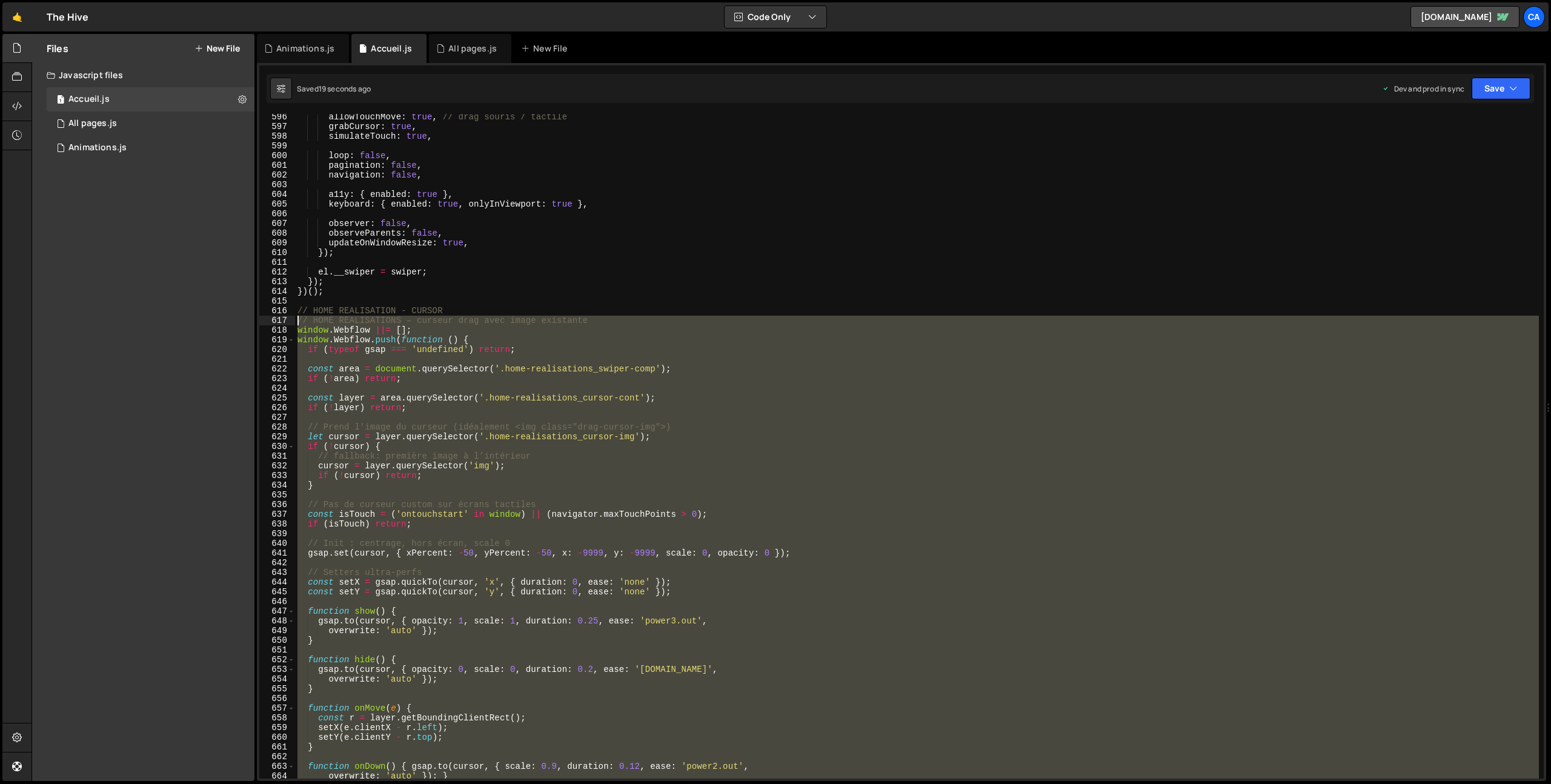
drag, startPoint x: 350, startPoint y: 762, endPoint x: 283, endPoint y: 325, distance: 442.1
click at [283, 325] on div "596 597 598 599 600 601 602 603 604 605 606 607 608 609 610 611 612 613 614 615…" at bounding box center [901, 447] width 1284 height 665
type textarea "// HOME REALISATIONS – curseur drag avec image existante window.Webflow ||= [];"
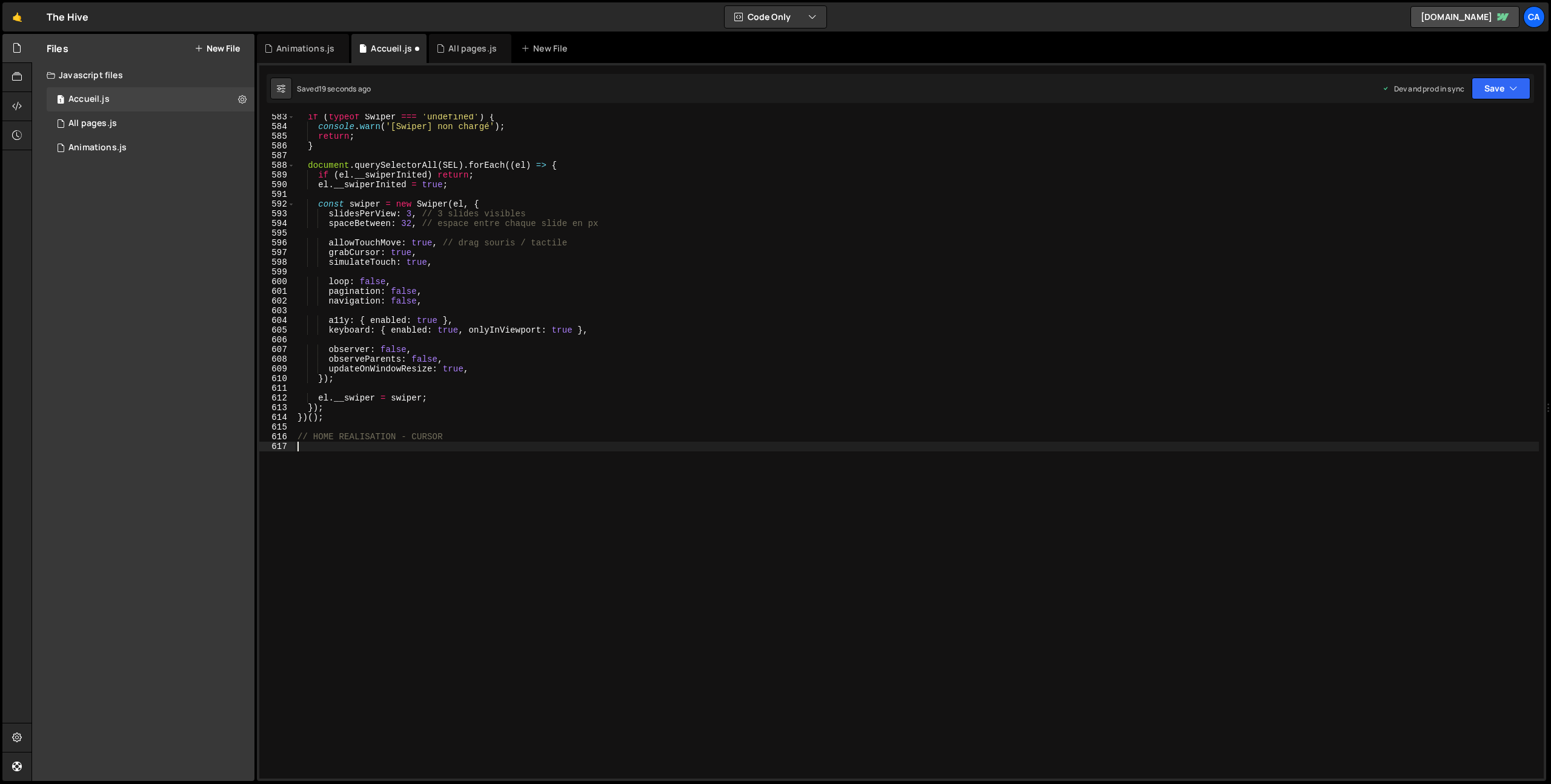
scroll to position [5644, 0]
click at [1478, 96] on button "Save" at bounding box center [1501, 88] width 58 height 22
click at [1444, 158] on div "Save to Production S" at bounding box center [1460, 158] width 126 height 12
